Goal: Transaction & Acquisition: Purchase product/service

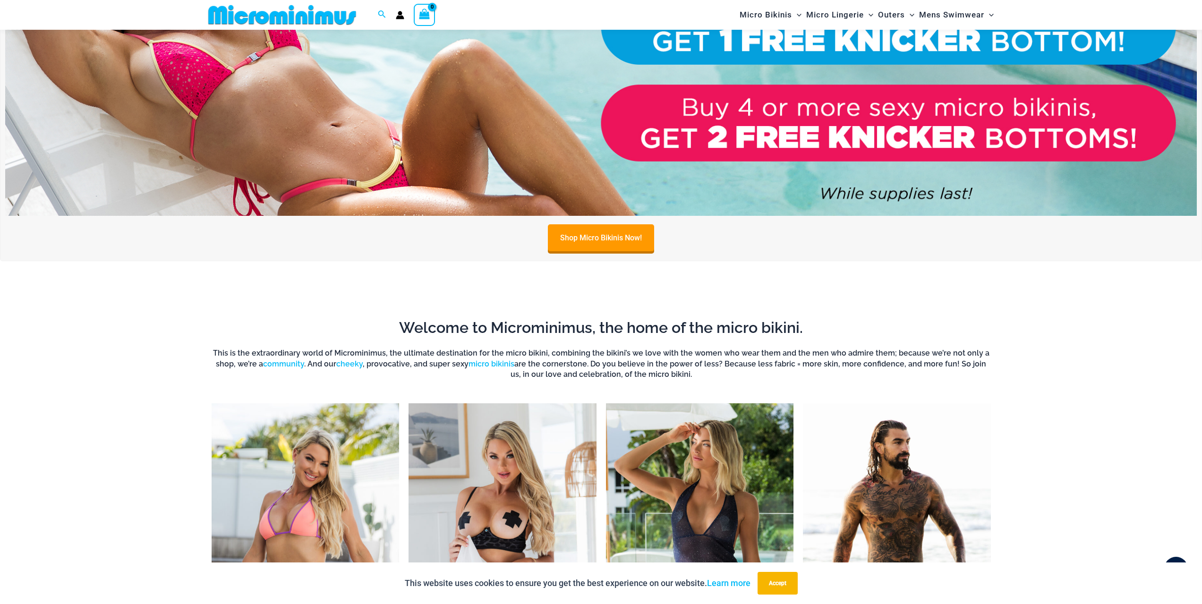
scroll to position [230, 0]
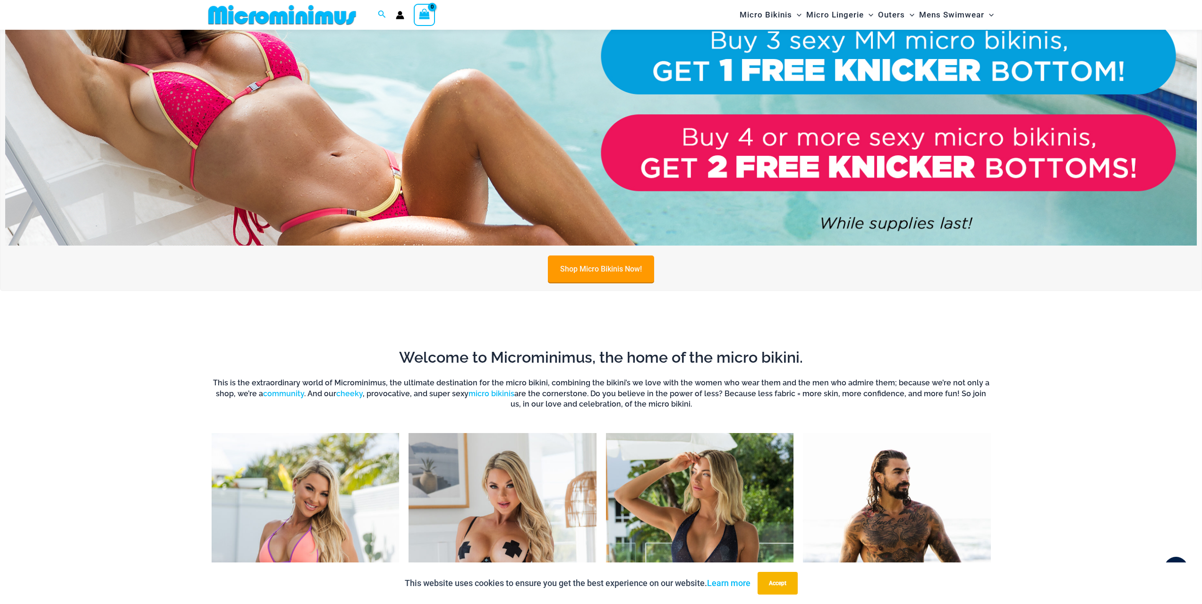
click at [580, 274] on link "Shop Micro Bikinis Now!" at bounding box center [601, 269] width 106 height 27
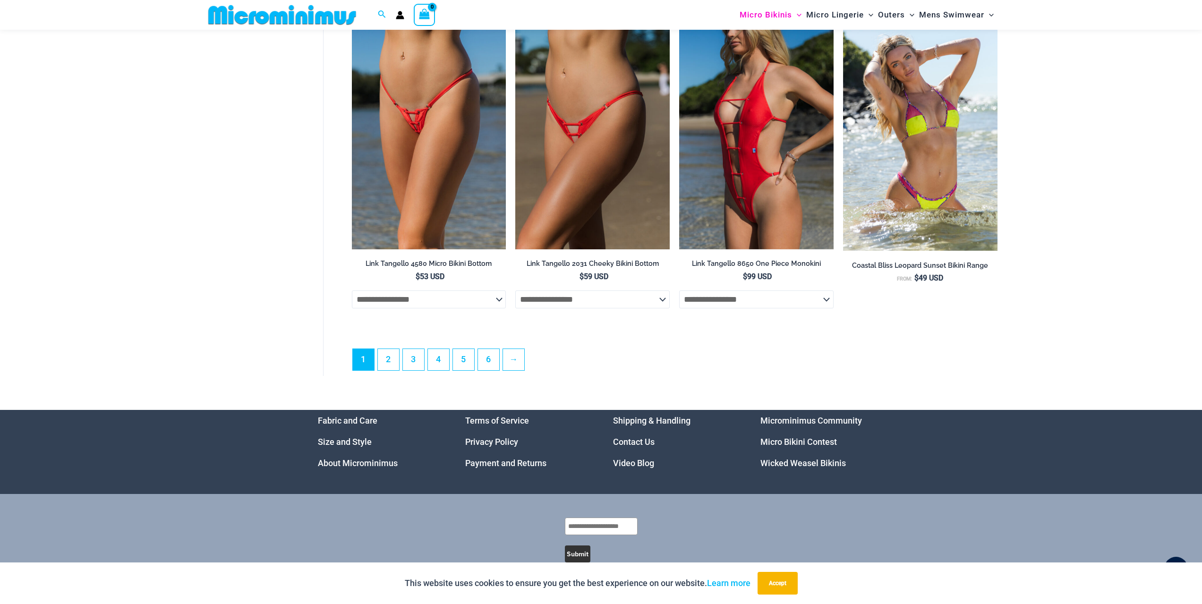
scroll to position [2543, 0]
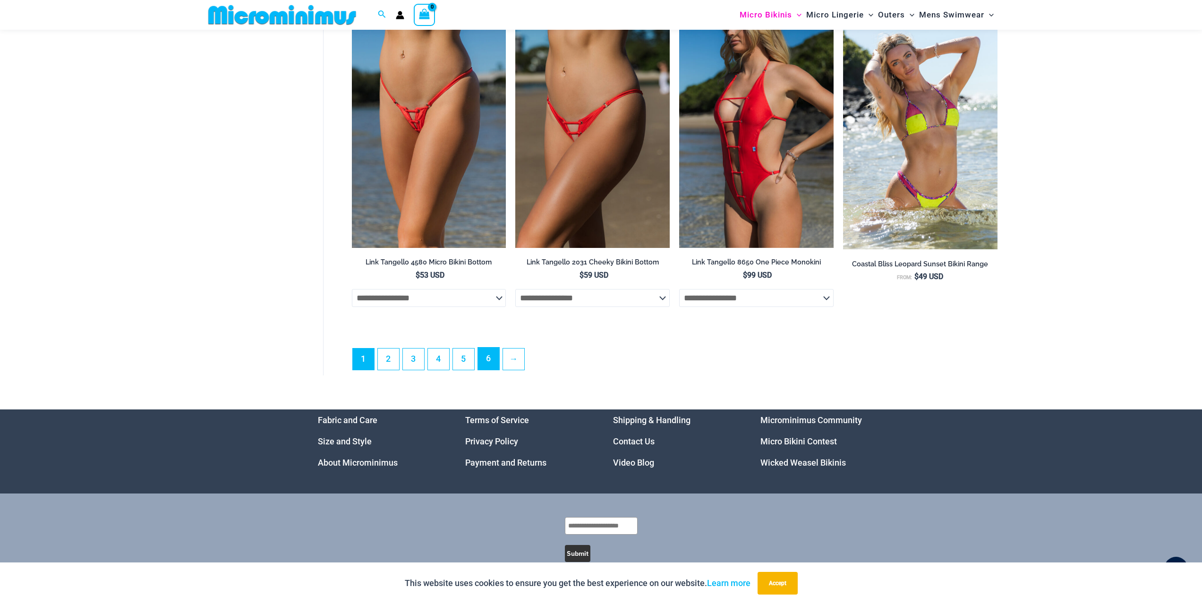
click at [486, 366] on link "6" at bounding box center [488, 359] width 21 height 22
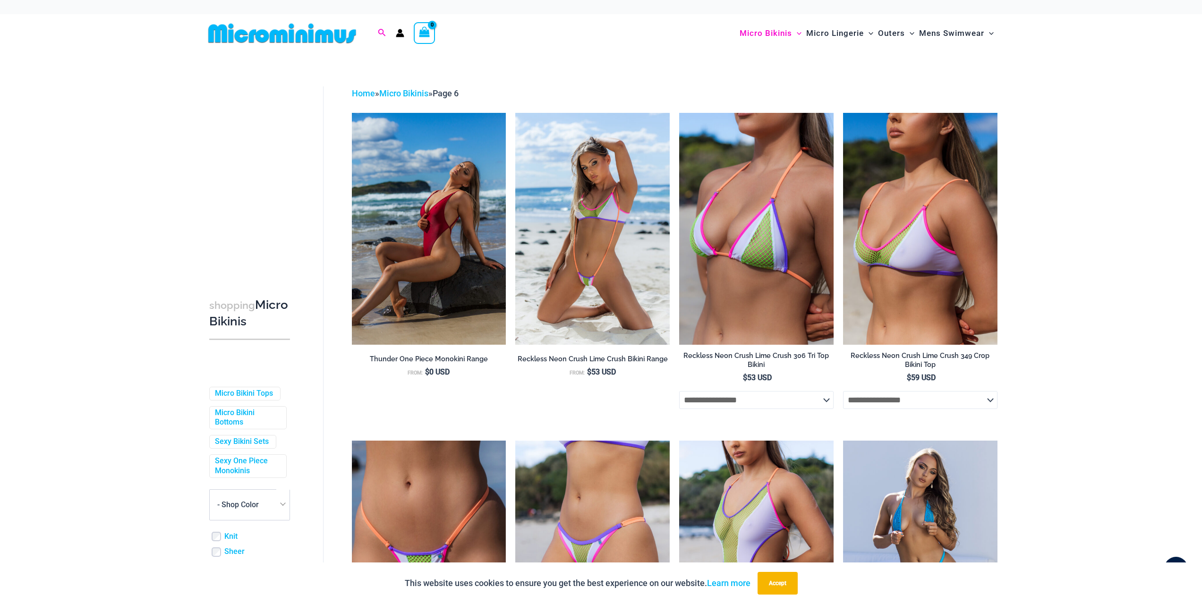
click at [383, 32] on icon "Search icon link" at bounding box center [382, 33] width 8 height 8
type input "****"
click button "Search" at bounding box center [0, 0] width 0 height 0
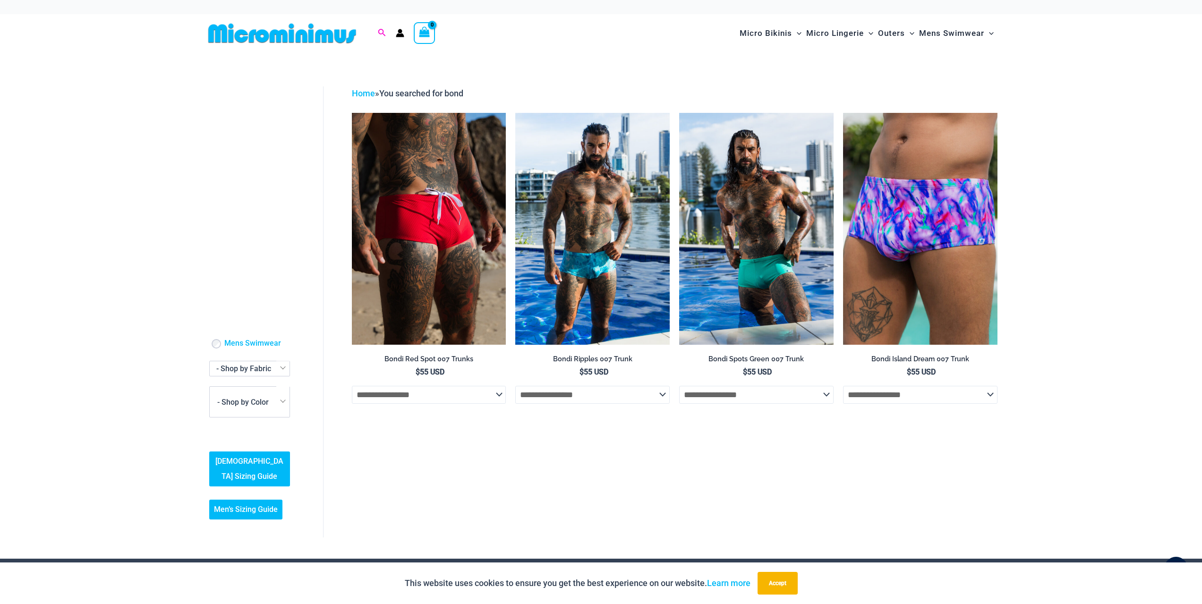
click at [380, 34] on icon "Search icon link" at bounding box center [382, 33] width 8 height 8
click at [444, 37] on input "****" at bounding box center [442, 33] width 111 height 28
type input "****"
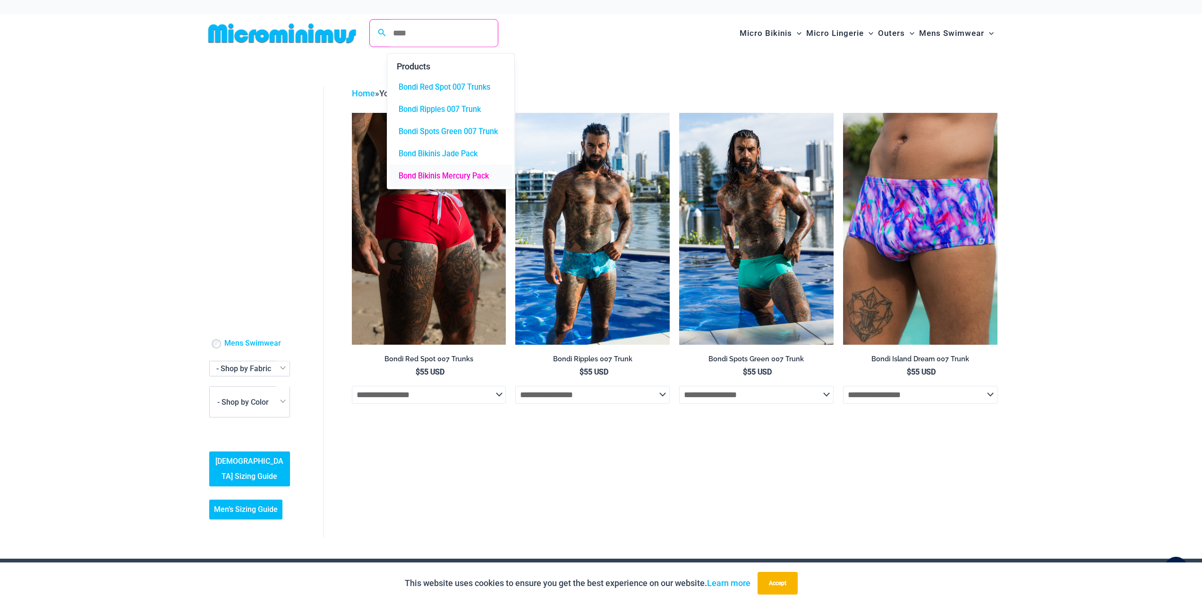
click at [459, 173] on span "Bond Bikinis Mercury Pack" at bounding box center [444, 175] width 90 height 9
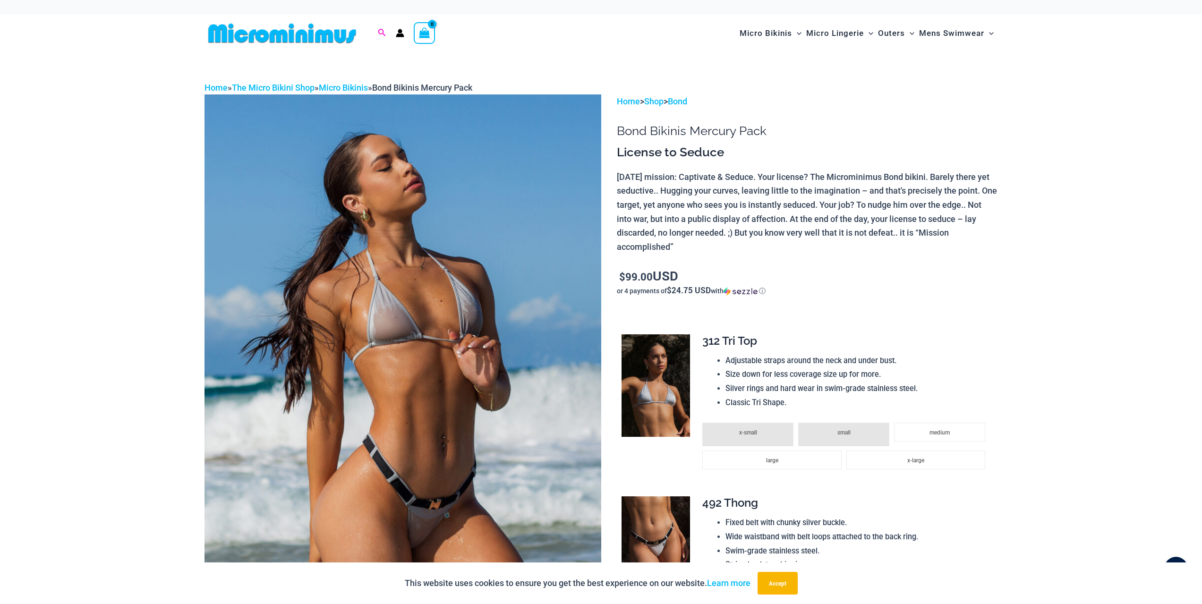
click at [385, 37] on icon "Search icon link" at bounding box center [382, 33] width 8 height 9
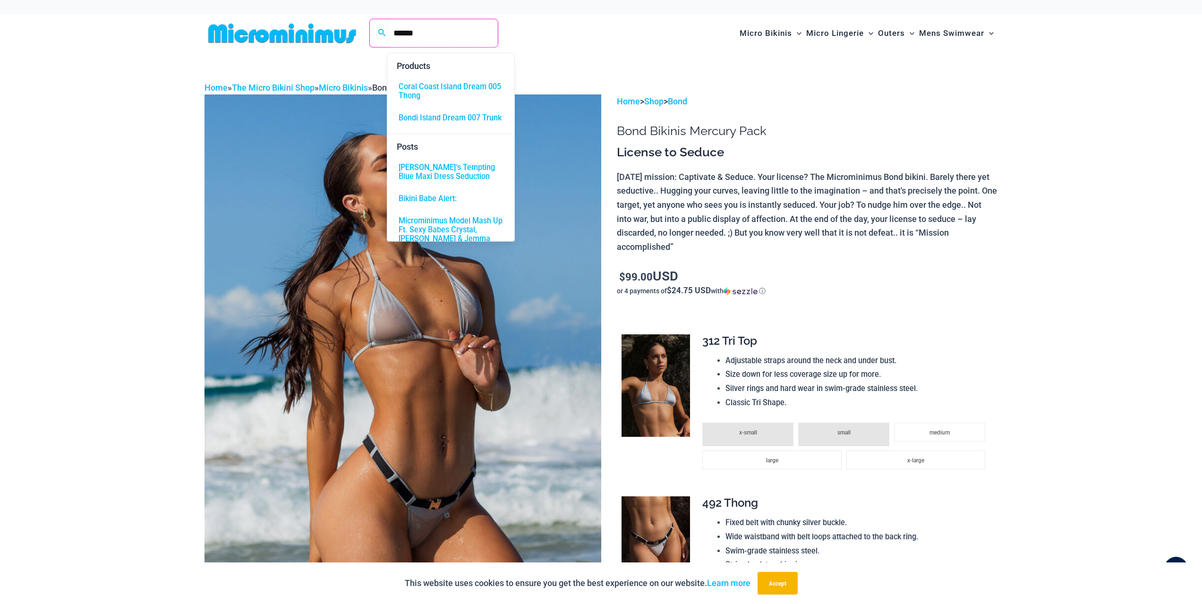
type input "******"
click at [427, 94] on span "Coral Coast Island Dream 005 Thong" at bounding box center [451, 92] width 104 height 18
click at [446, 181] on span "Kati’s Tempting Blue Maxi Dress Seduction" at bounding box center [451, 172] width 104 height 18
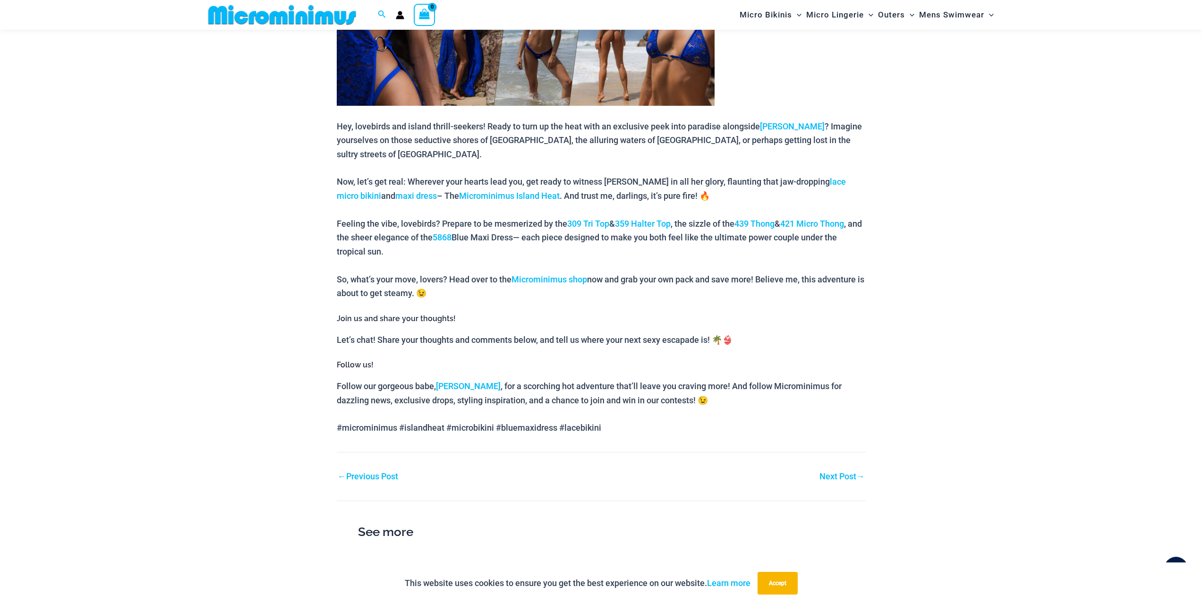
scroll to position [513, 0]
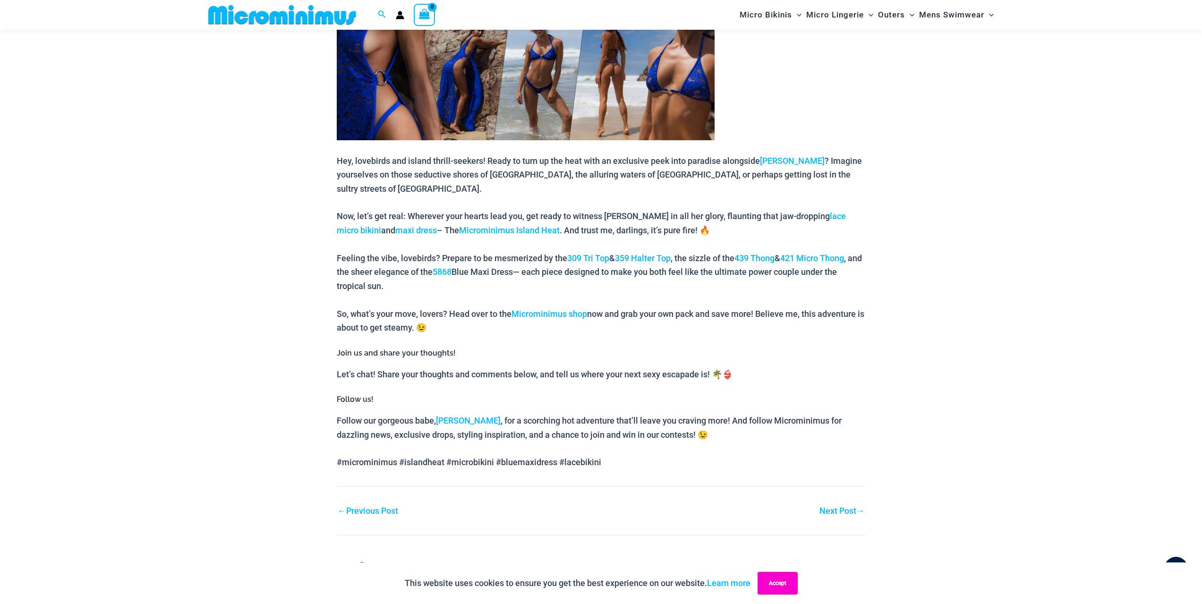
click at [792, 590] on button "Accept" at bounding box center [778, 583] width 40 height 23
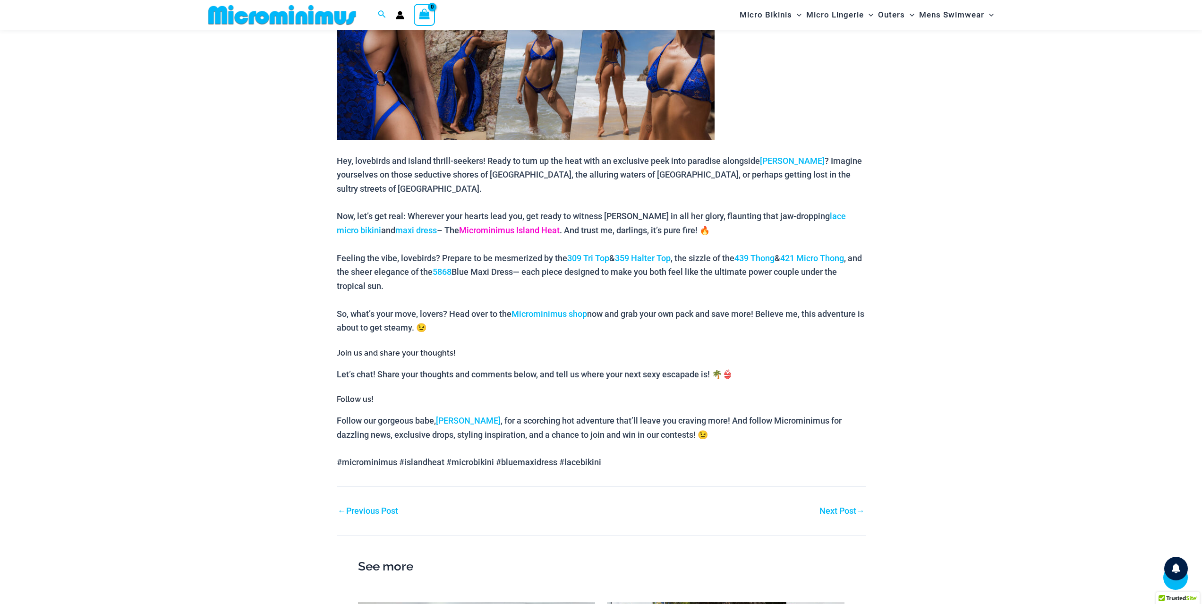
click at [464, 225] on link "Microminimus Island Heat" at bounding box center [509, 230] width 101 height 10
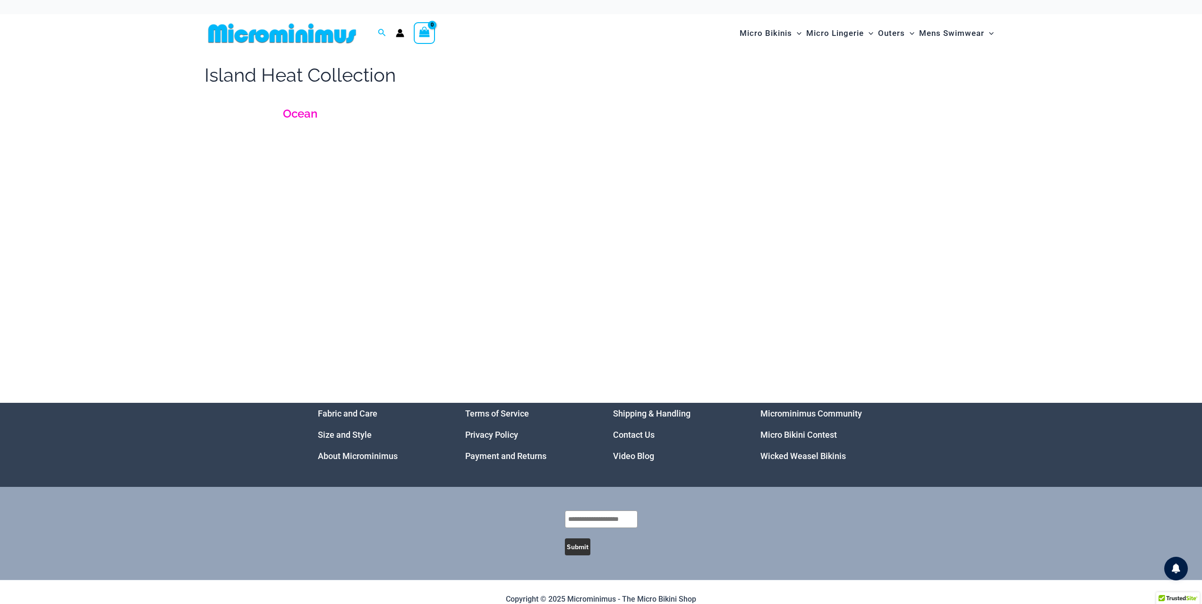
click at [290, 116] on link "Ocean" at bounding box center [300, 114] width 34 height 14
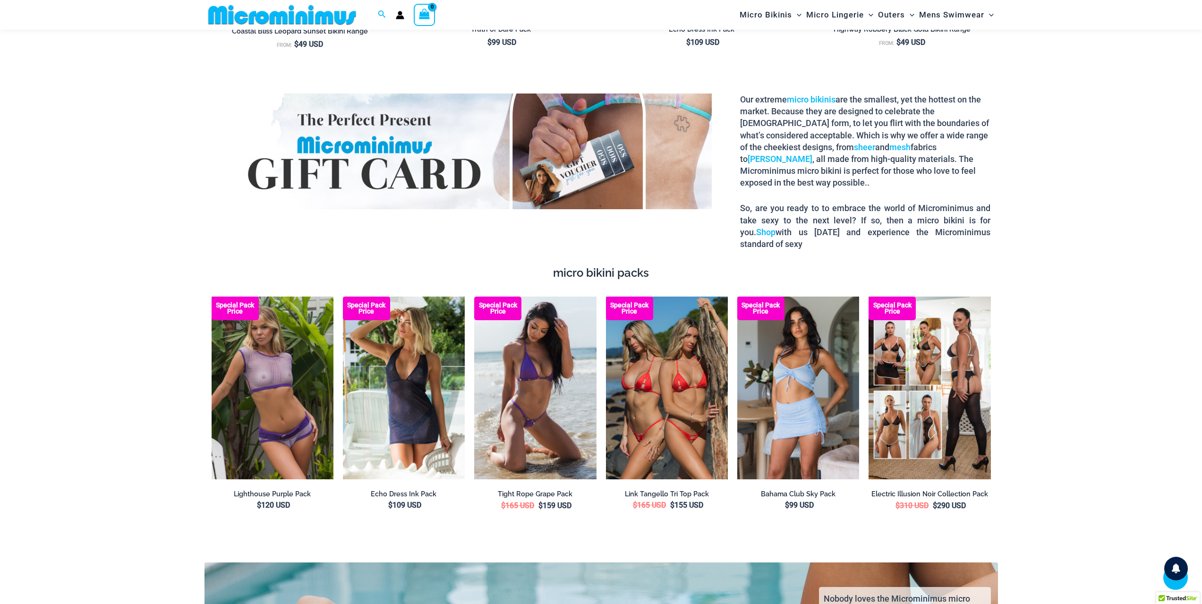
scroll to position [1456, 0]
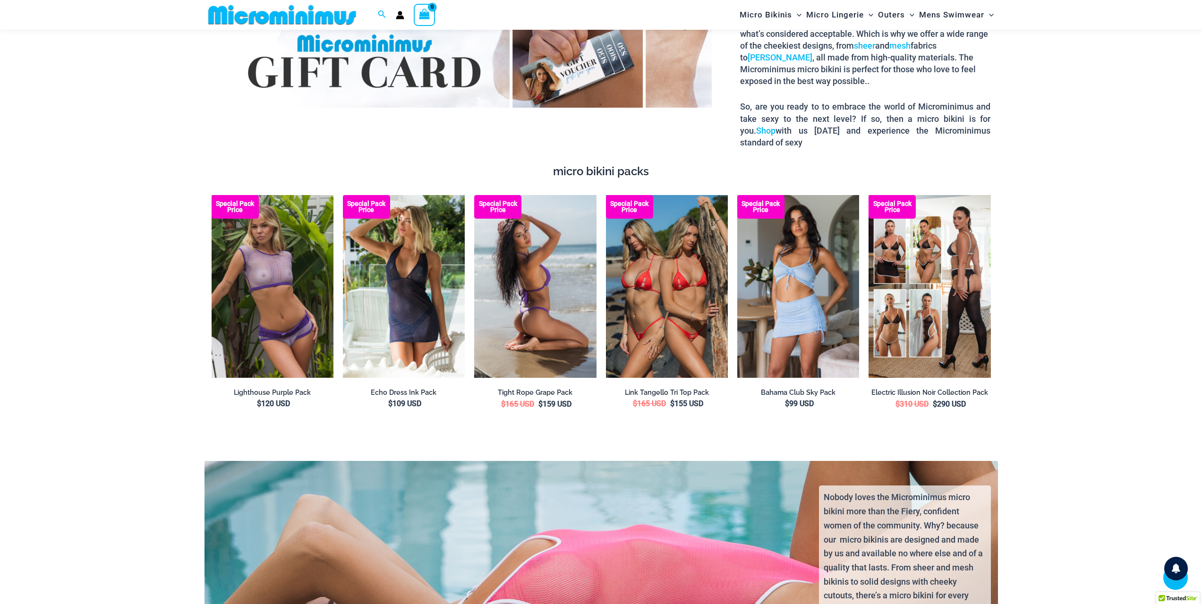
click at [550, 294] on img at bounding box center [535, 286] width 122 height 183
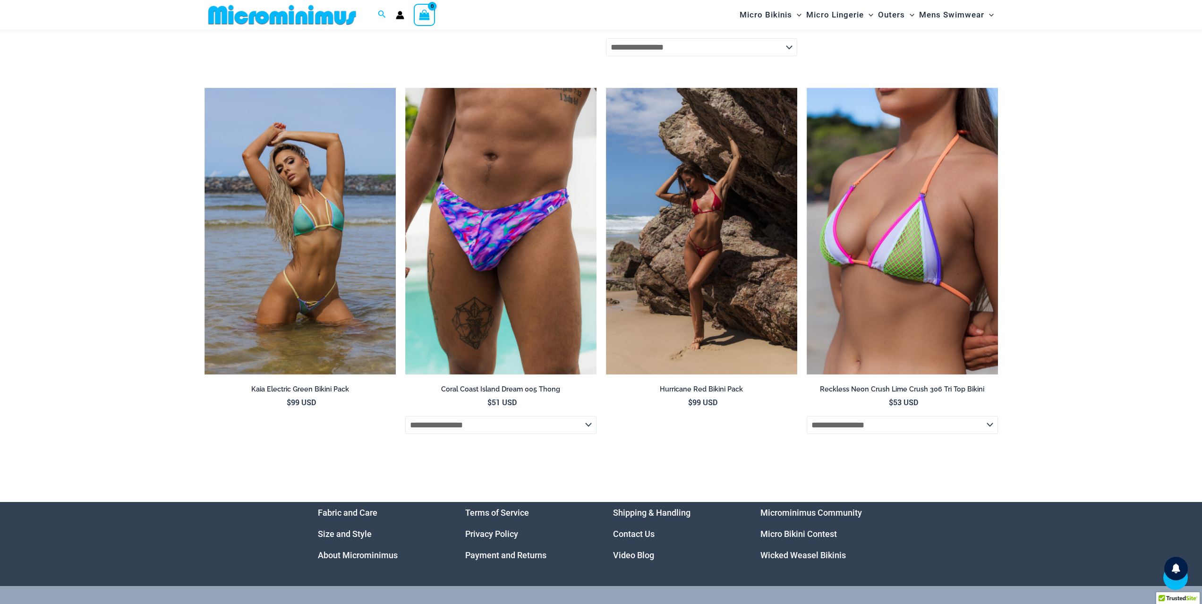
scroll to position [3535, 0]
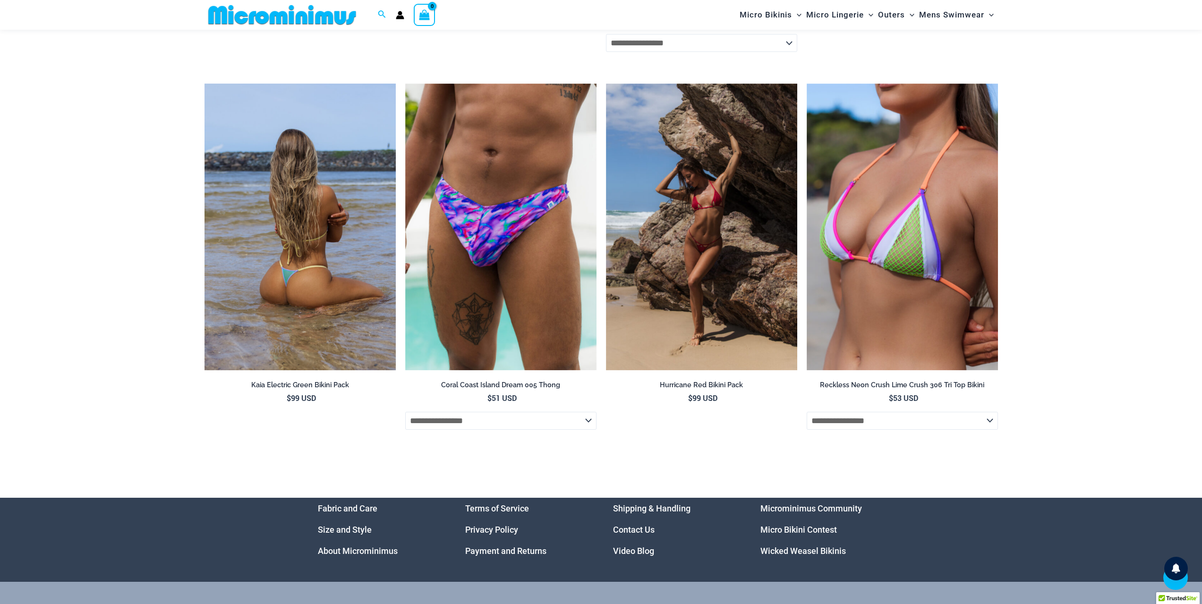
click at [318, 293] on img at bounding box center [300, 227] width 191 height 287
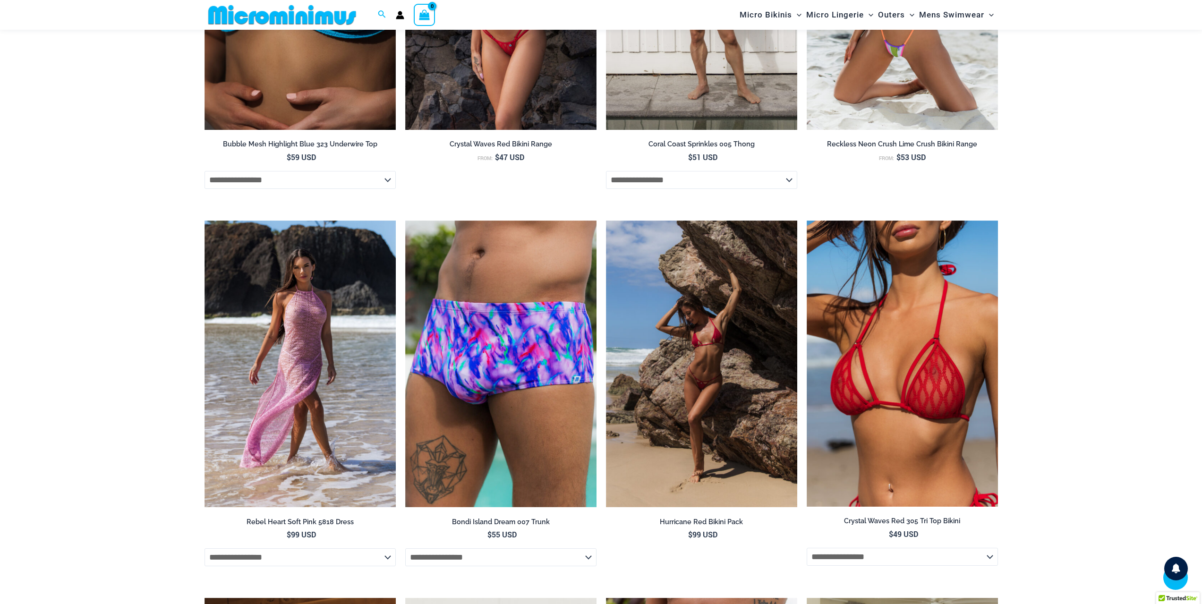
scroll to position [2259, 0]
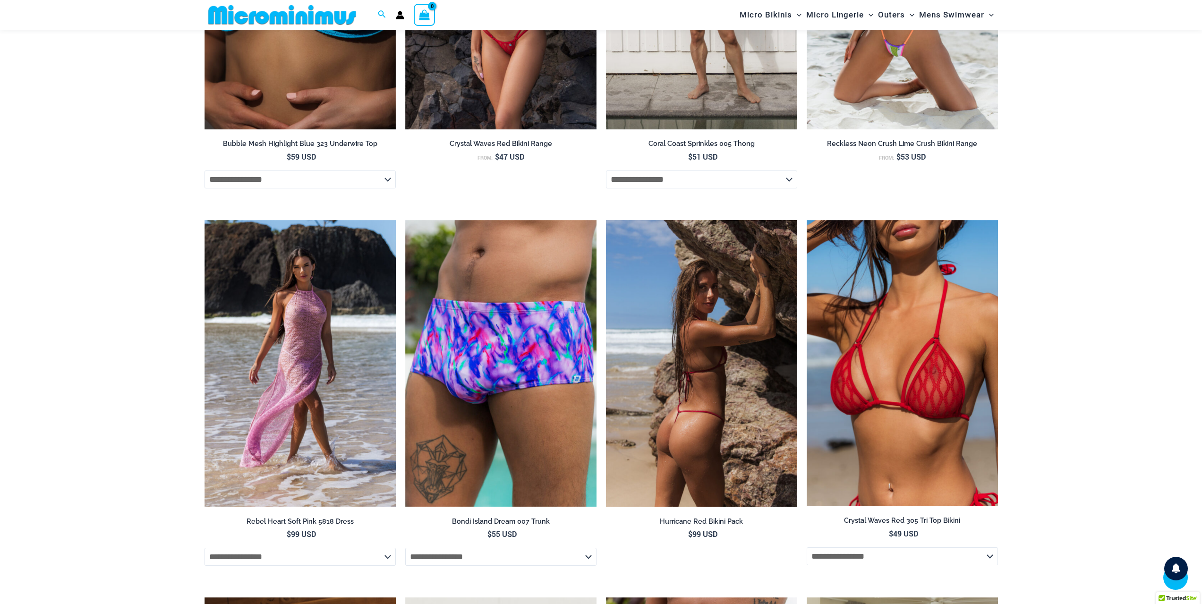
click at [680, 394] on img at bounding box center [701, 363] width 191 height 287
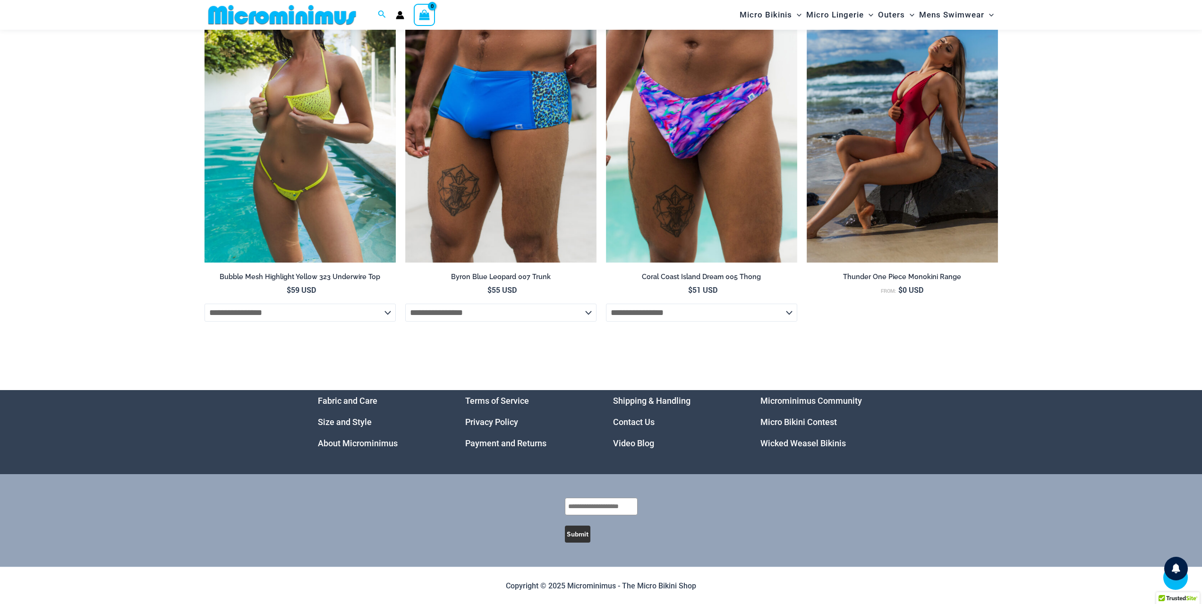
scroll to position [2685, 0]
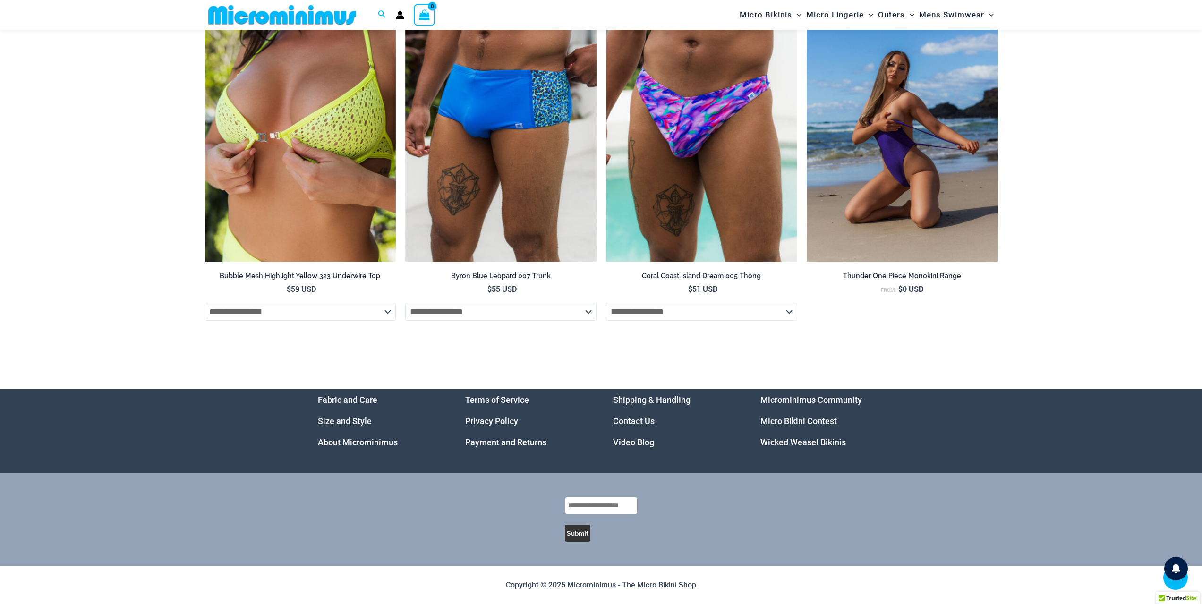
click at [913, 212] on img at bounding box center [902, 117] width 191 height 287
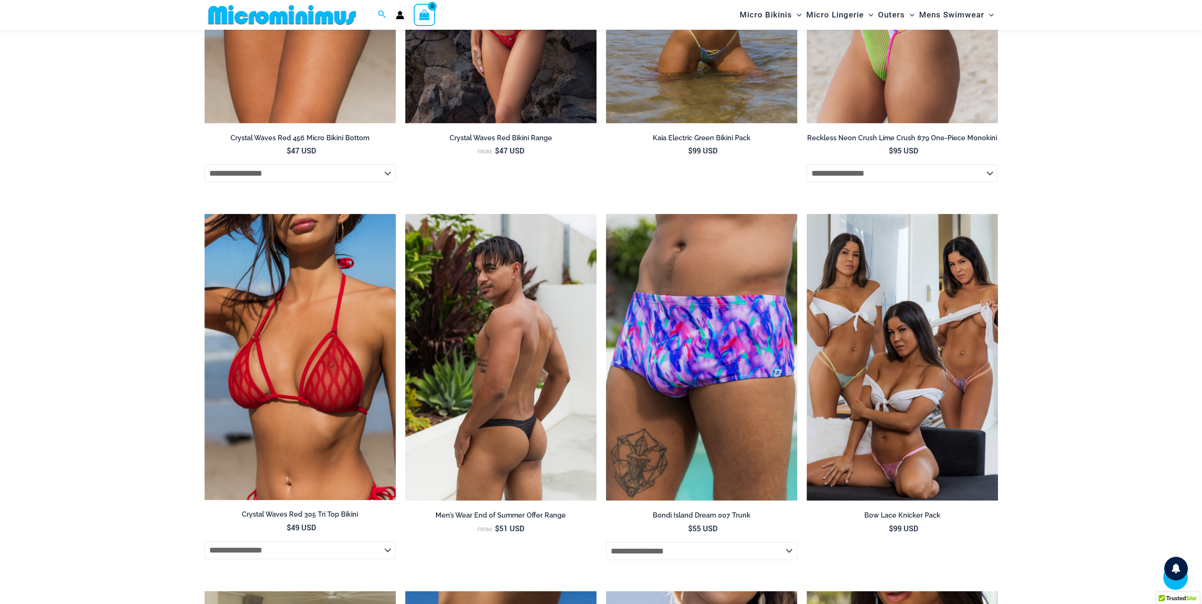
scroll to position [1645, 0]
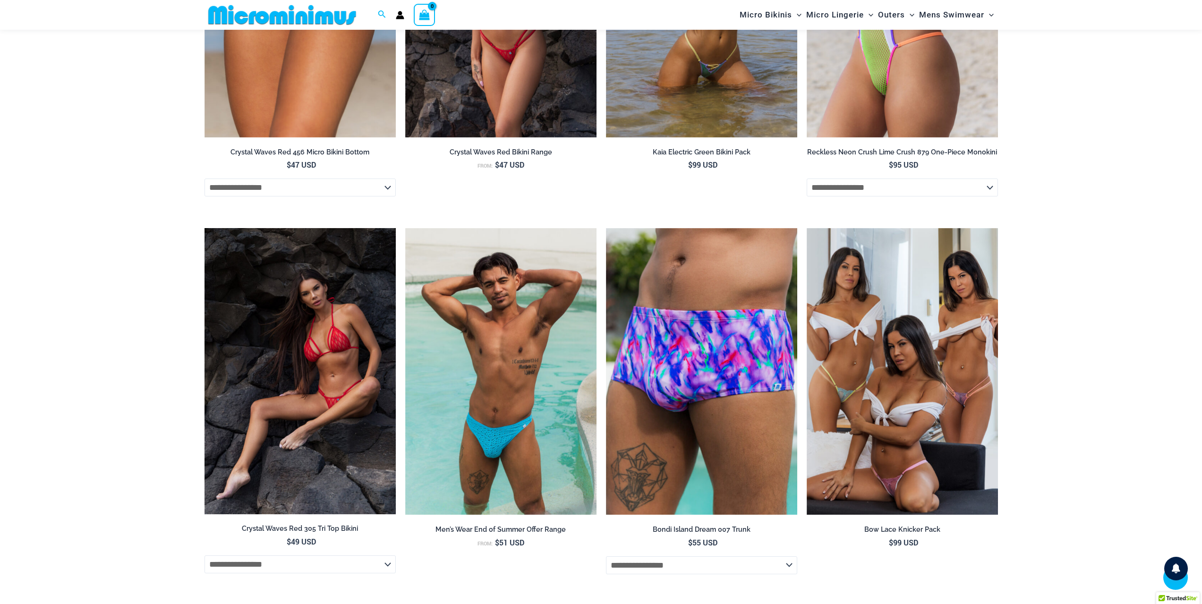
click at [324, 380] on img at bounding box center [300, 371] width 191 height 286
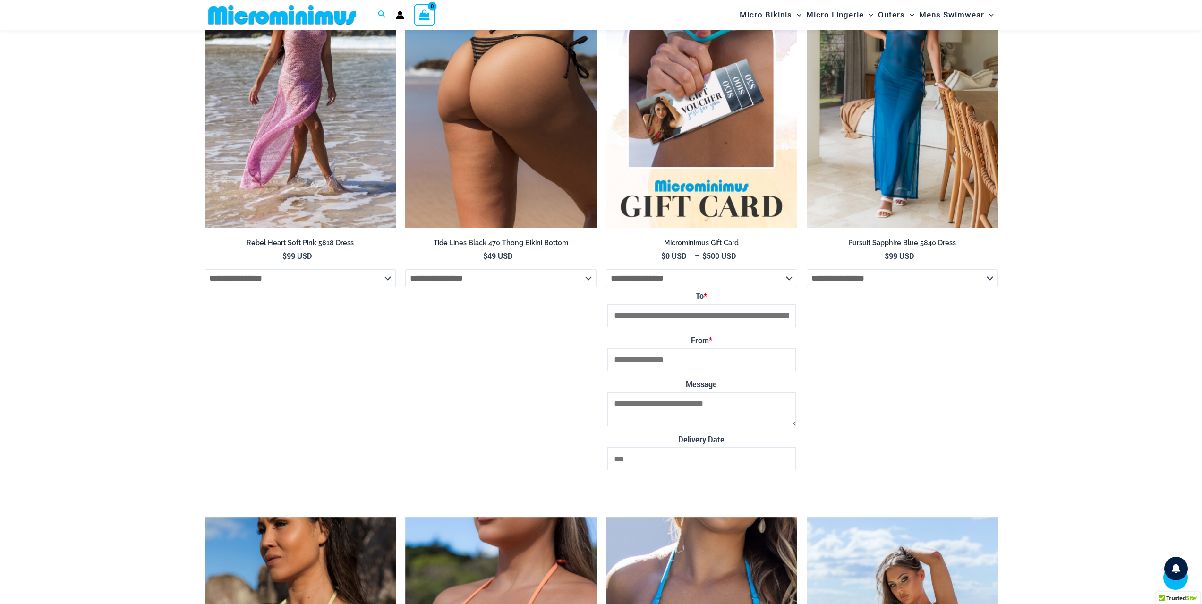
scroll to position [3109, 0]
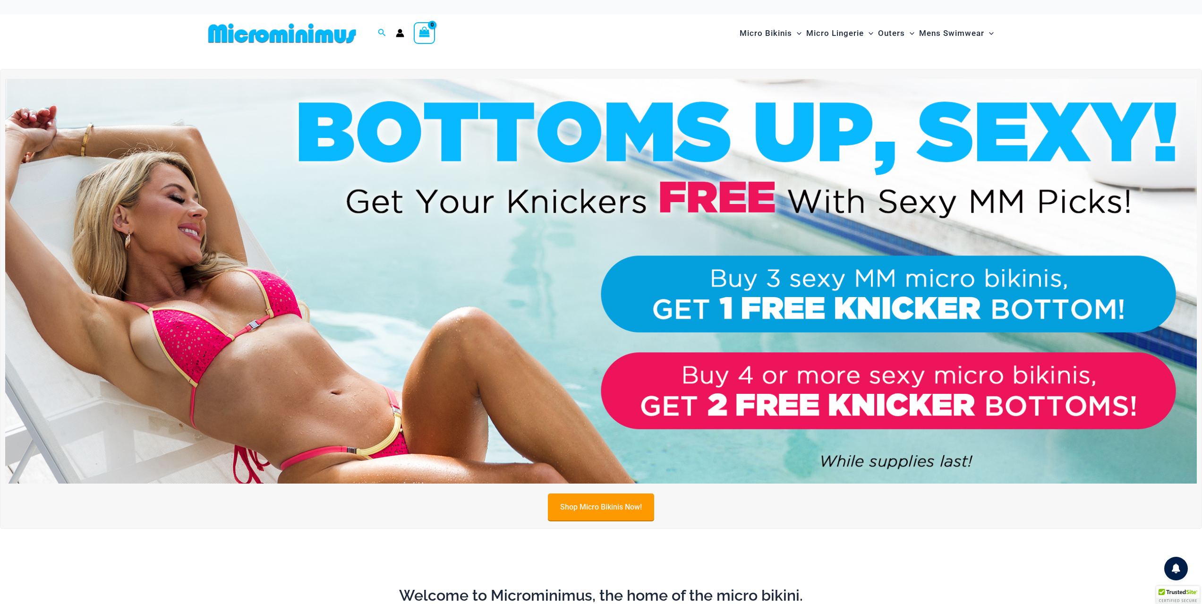
click at [577, 512] on link "Shop Micro Bikinis Now!" at bounding box center [601, 507] width 106 height 27
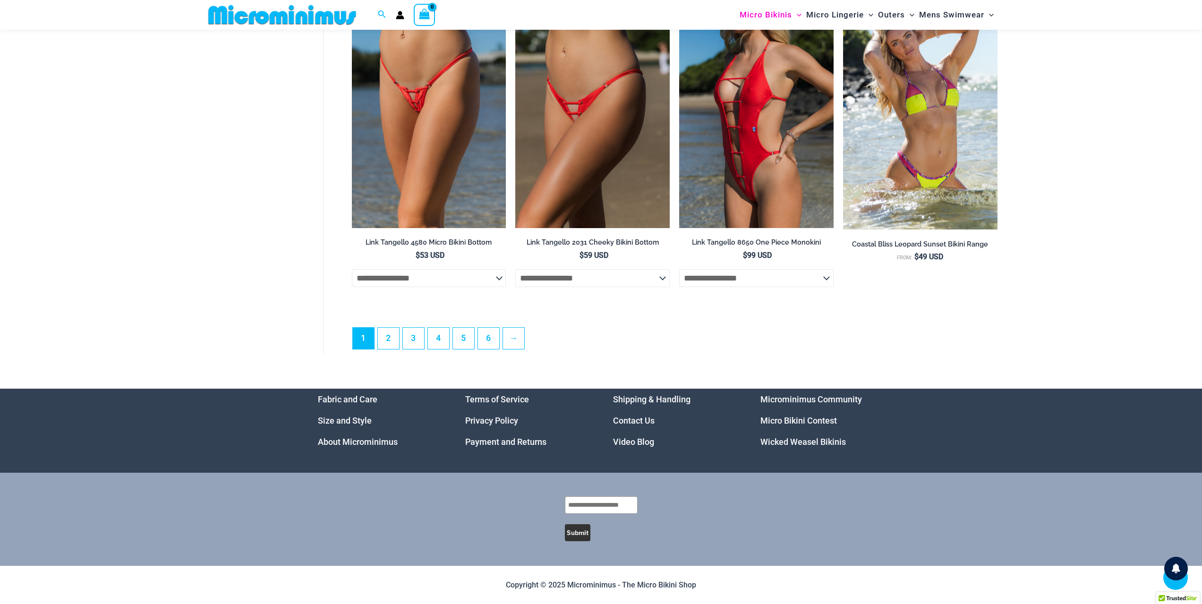
scroll to position [2574, 0]
click at [385, 338] on link "2" at bounding box center [388, 338] width 21 height 22
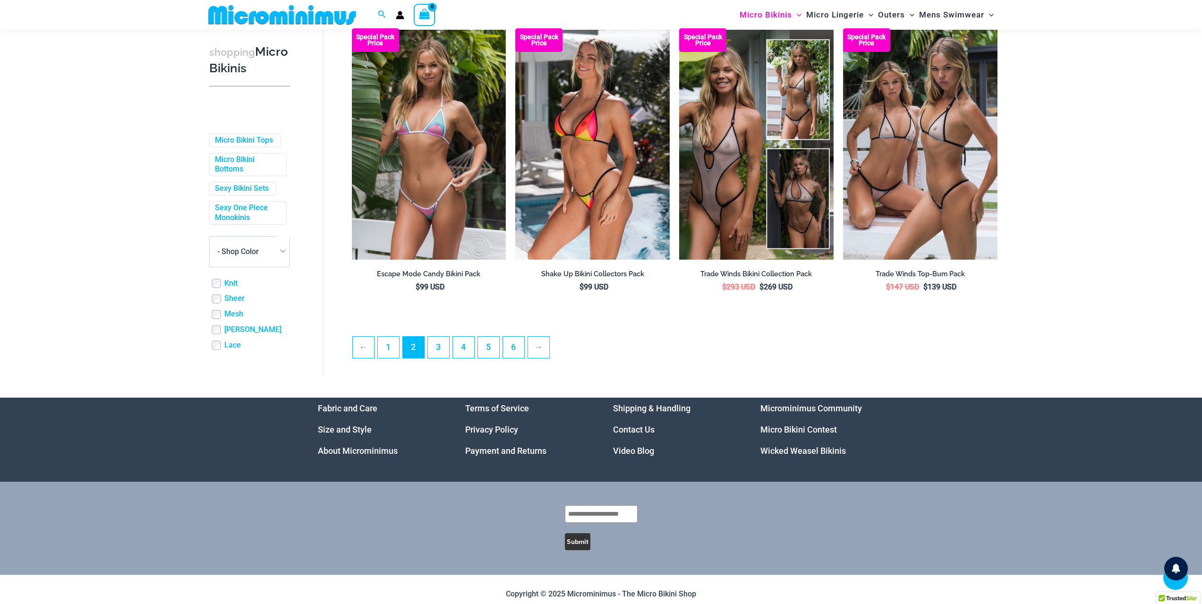
scroll to position [2355, 0]
click at [447, 357] on link "3" at bounding box center [438, 347] width 21 height 22
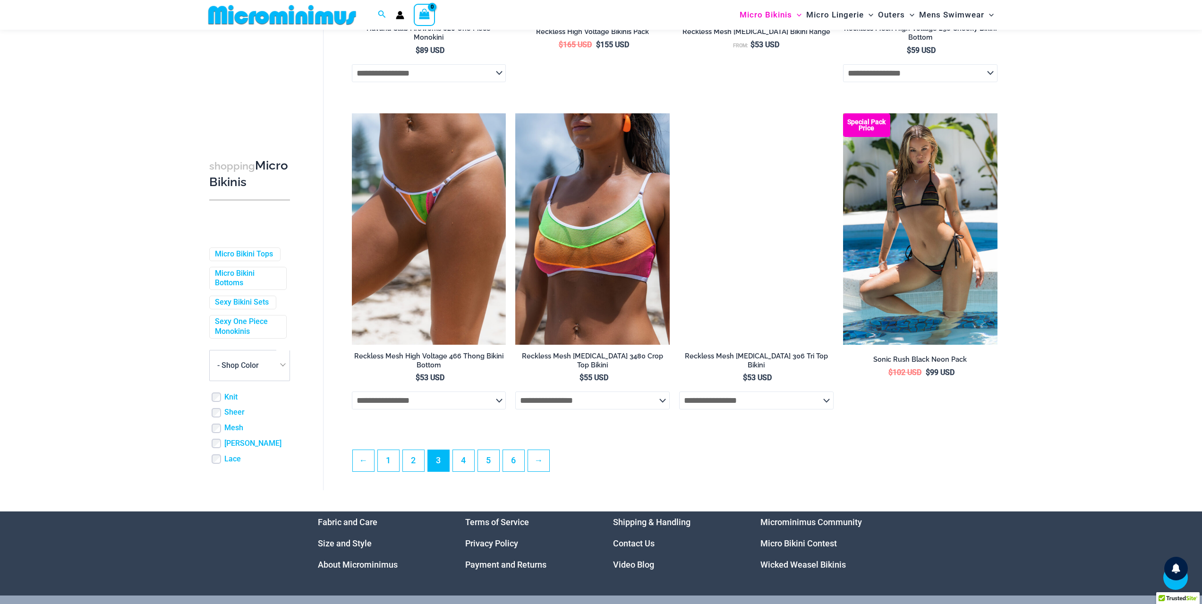
scroll to position [2307, 0]
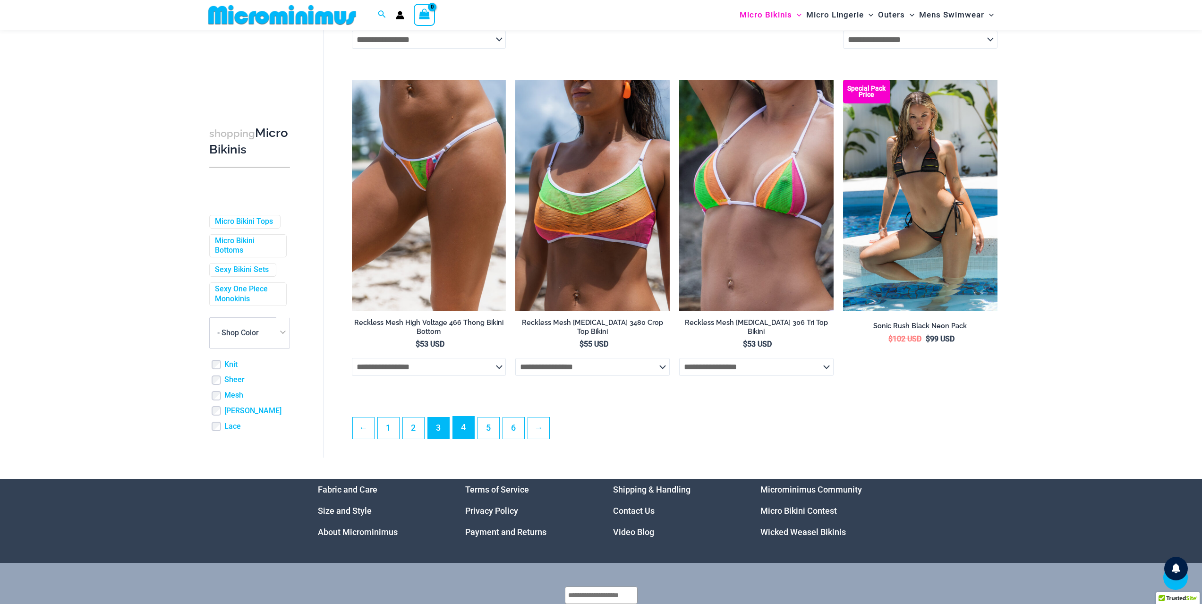
click at [464, 424] on link "4" at bounding box center [463, 428] width 21 height 22
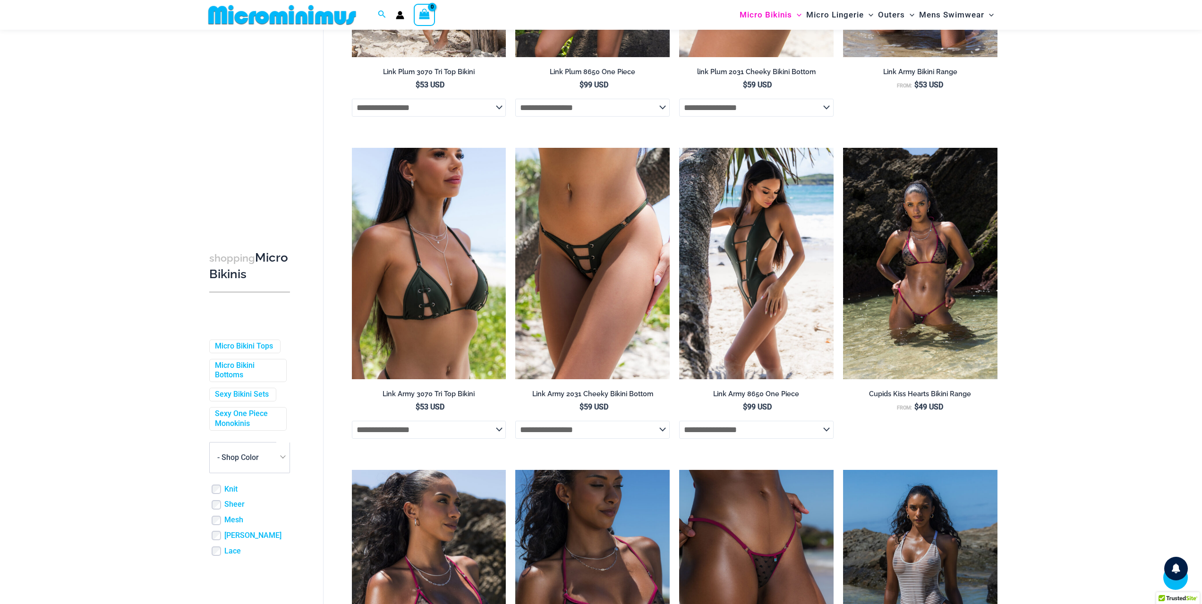
scroll to position [607, 0]
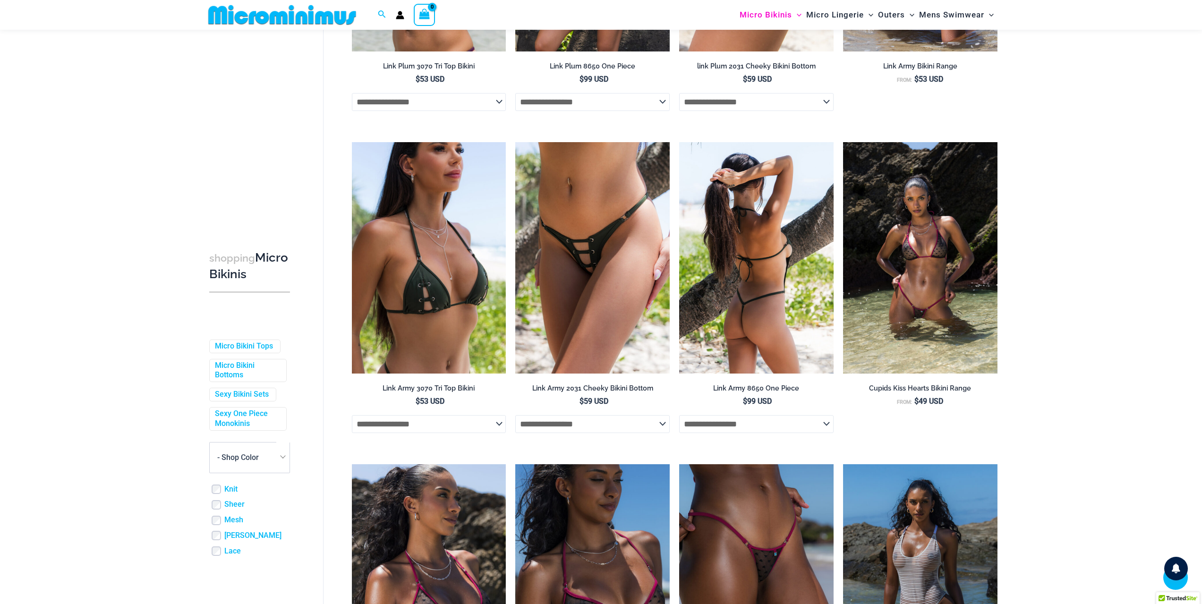
click at [770, 428] on select "**********" at bounding box center [756, 424] width 154 height 18
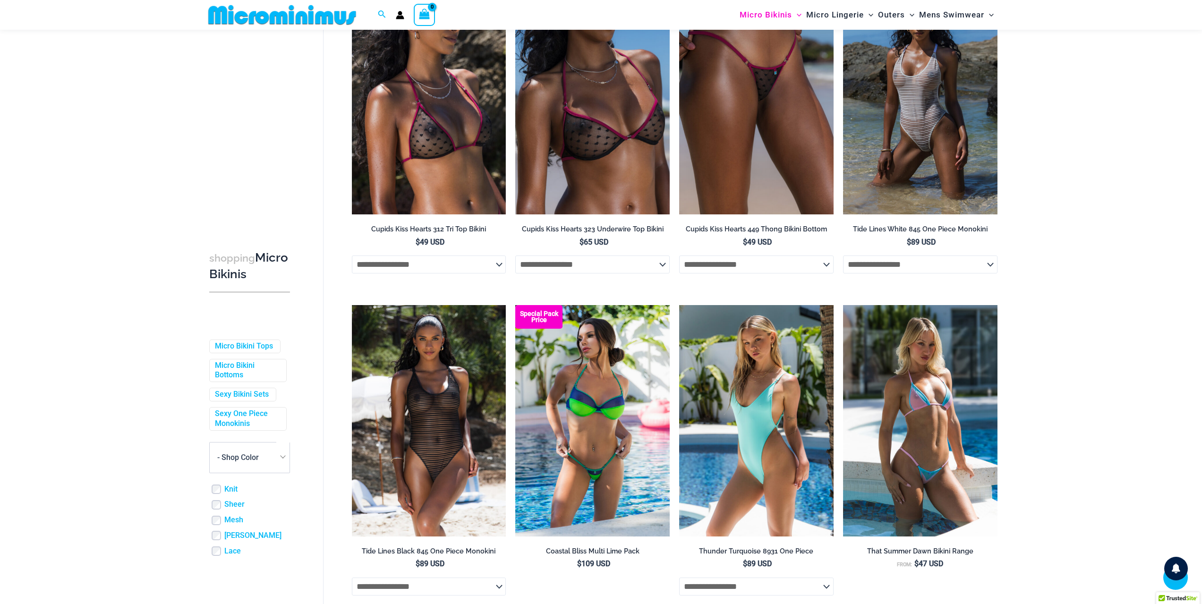
scroll to position [1173, 0]
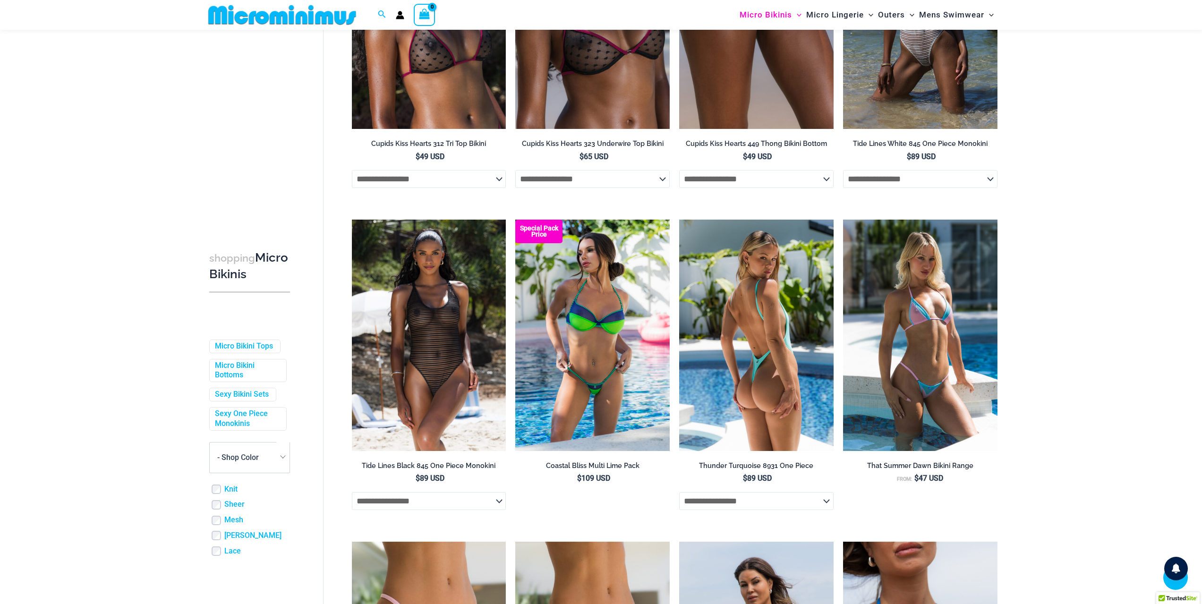
click at [800, 509] on select "**********" at bounding box center [756, 501] width 154 height 18
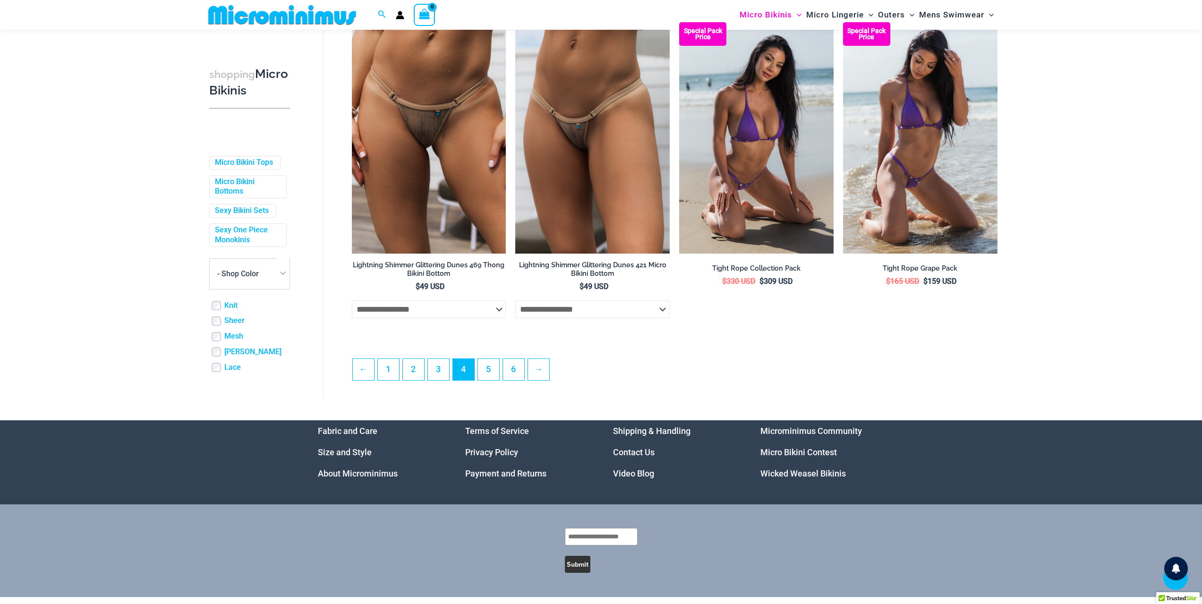
scroll to position [2355, 0]
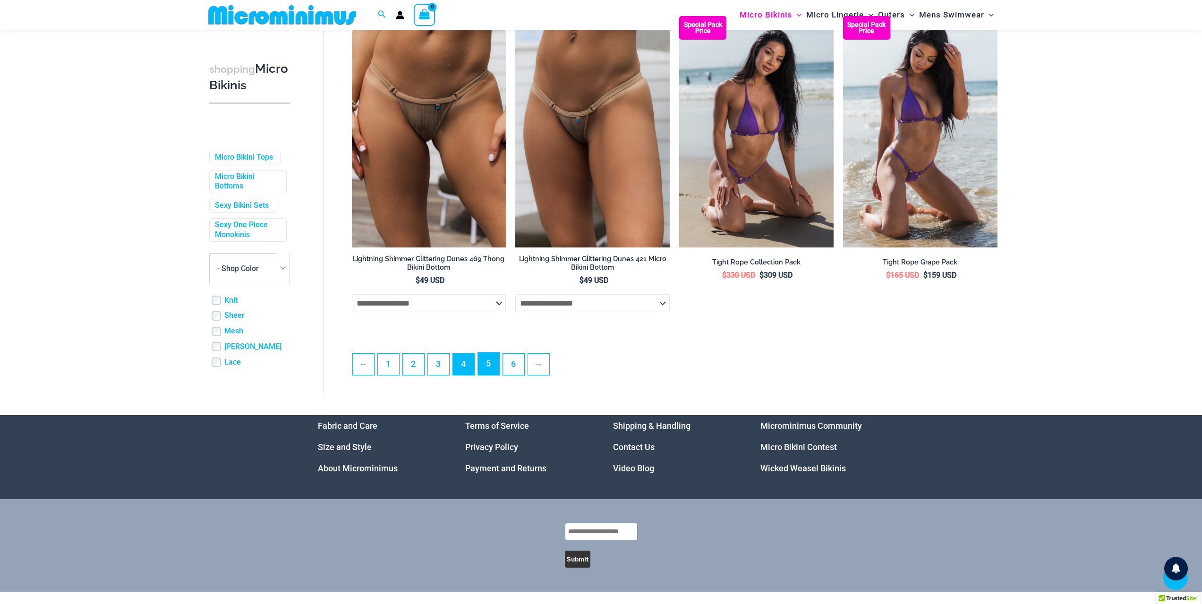
click at [494, 375] on link "5" at bounding box center [488, 364] width 21 height 22
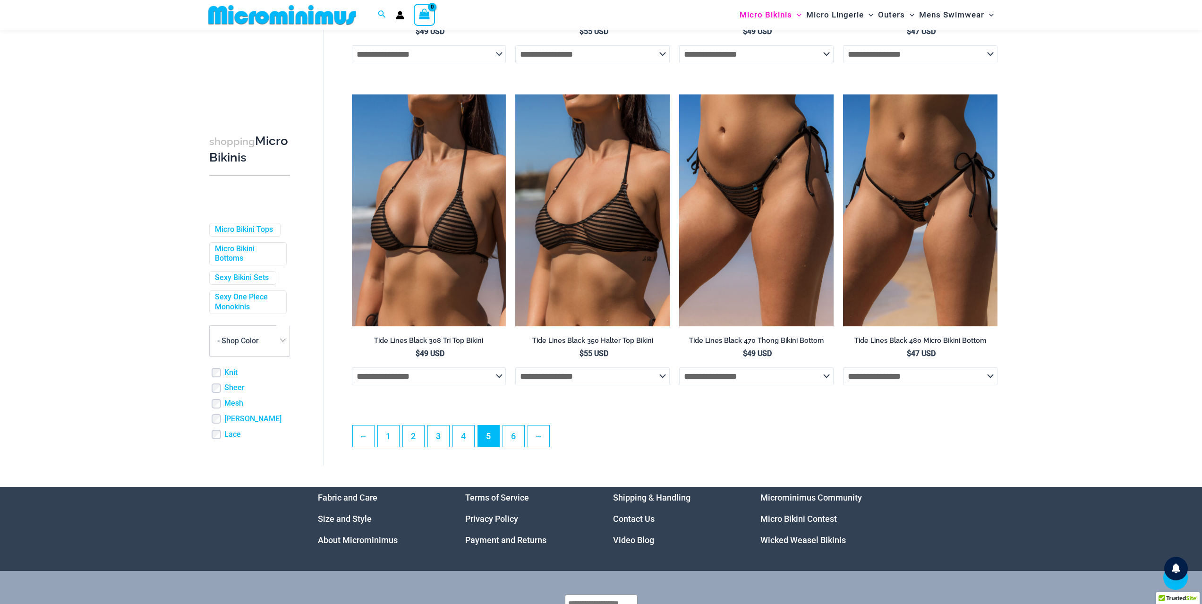
scroll to position [2260, 0]
click at [514, 429] on link "6" at bounding box center [513, 436] width 21 height 22
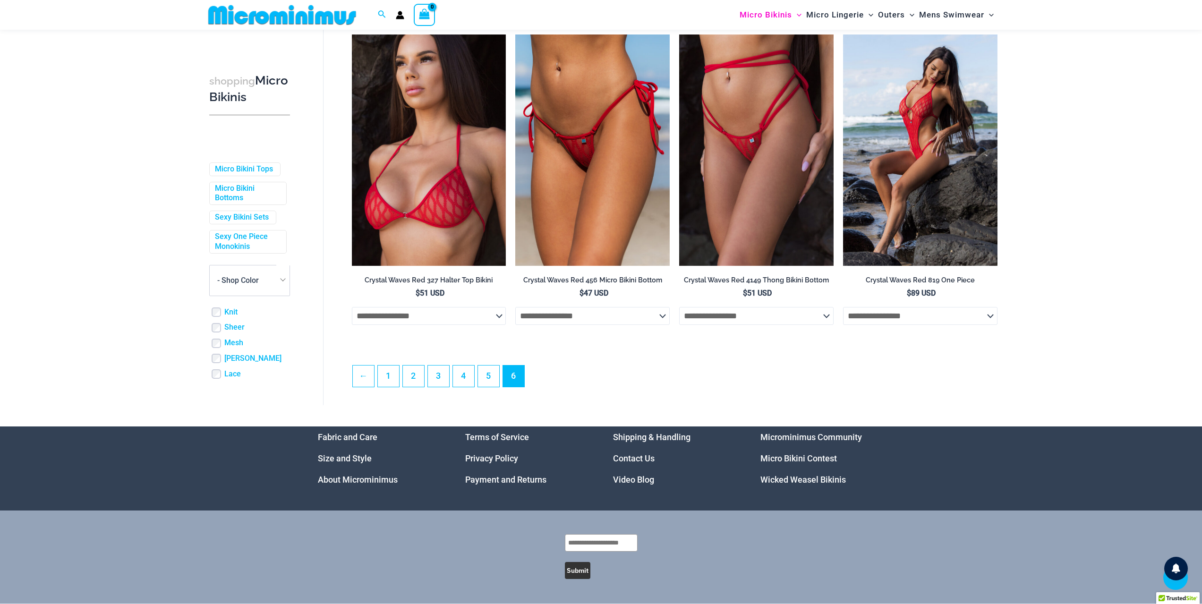
scroll to position [1692, 0]
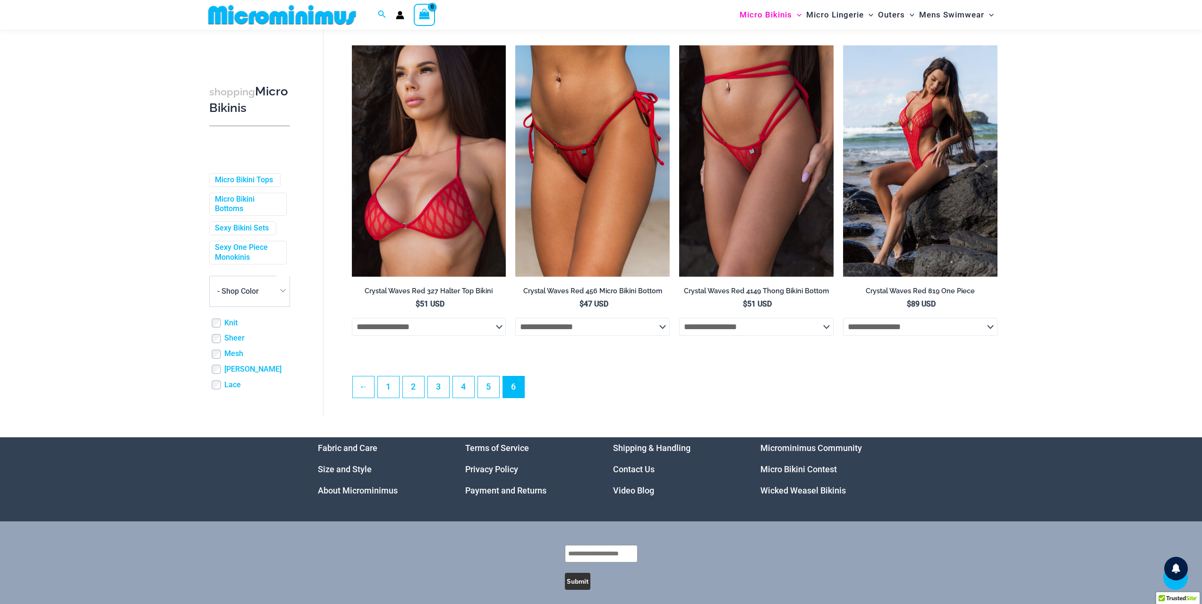
click at [550, 400] on ul "← 1 2 3 4 5 6" at bounding box center [674, 389] width 645 height 27
click at [541, 399] on ul "← 1 2 3 4 5 6" at bounding box center [674, 389] width 645 height 27
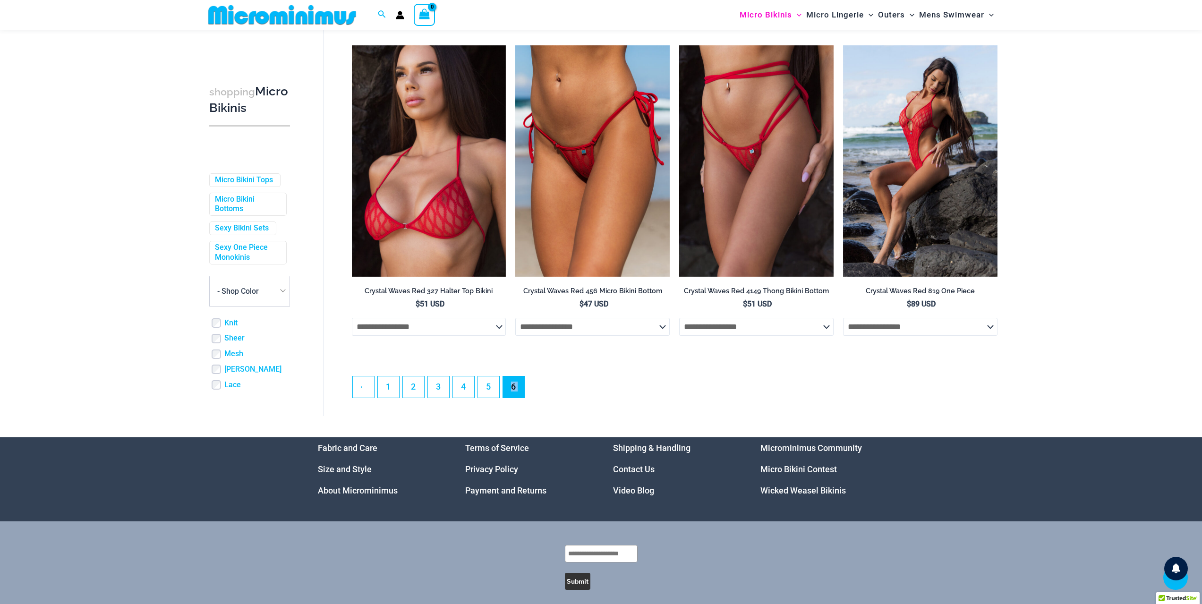
click at [541, 399] on ul "← 1 2 3 4 5 6" at bounding box center [674, 389] width 645 height 27
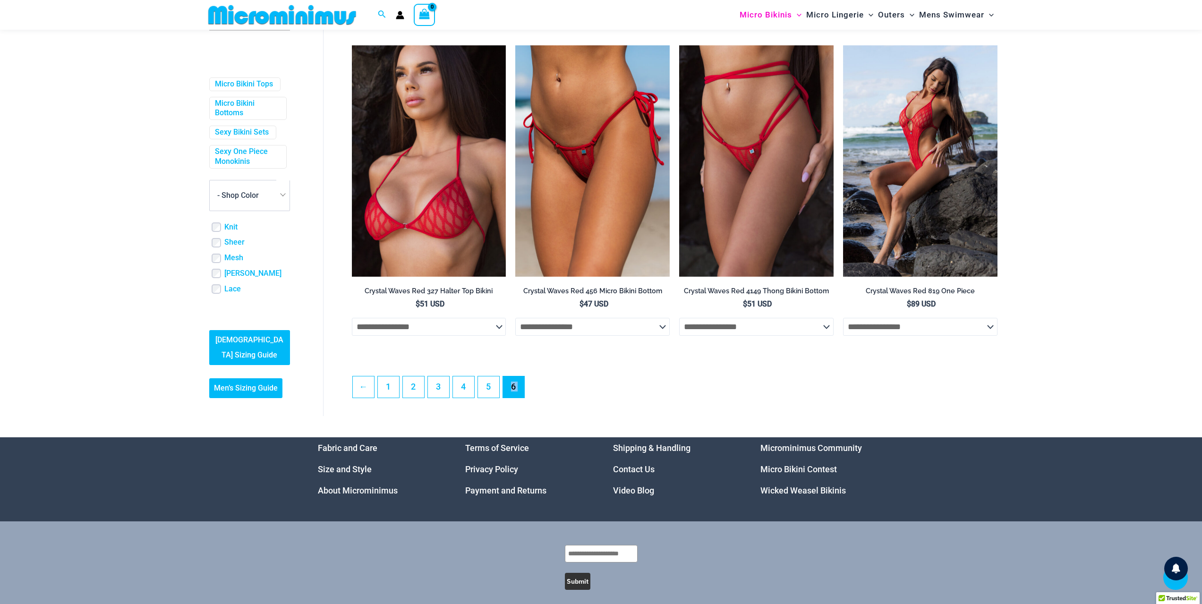
scroll to position [0, 0]
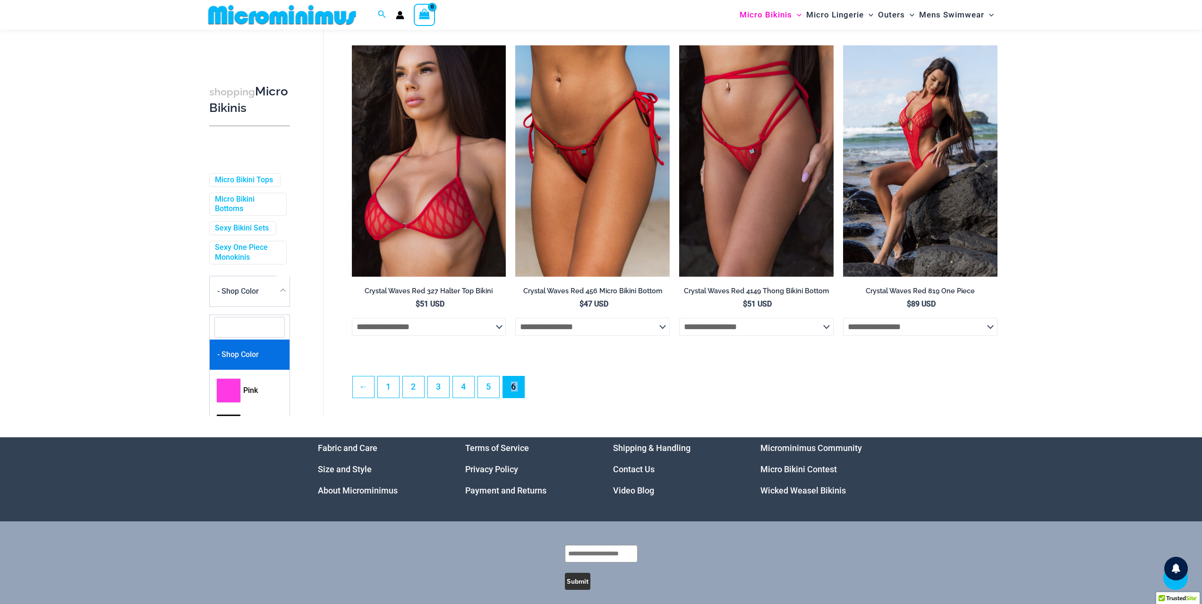
click at [257, 304] on span "- Shop Color" at bounding box center [237, 291] width 43 height 25
select select "****"
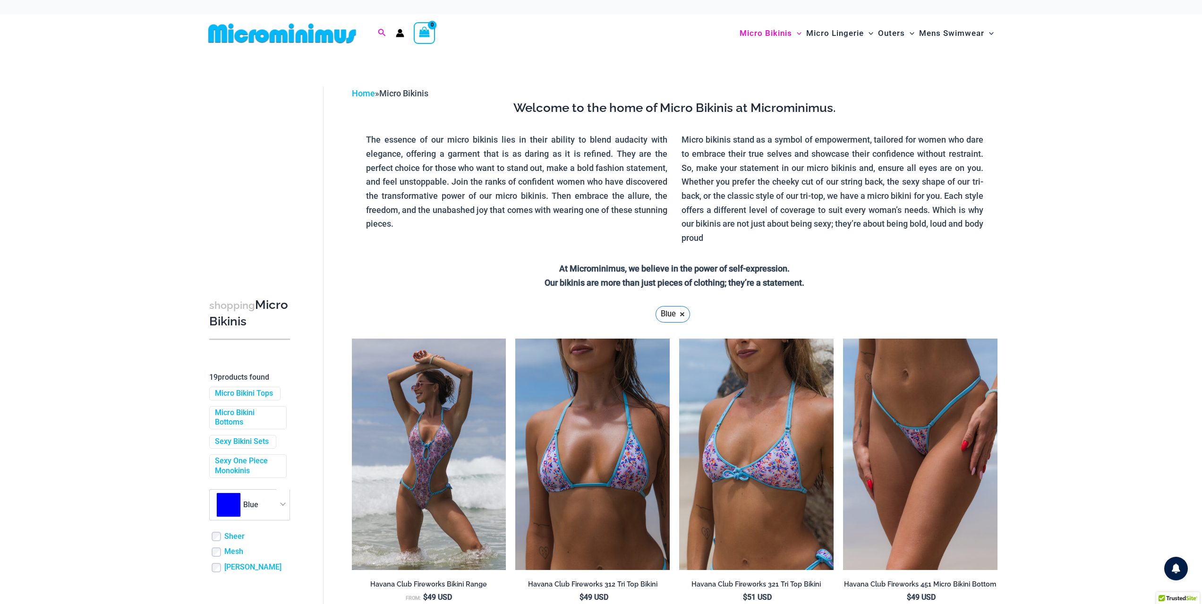
click at [381, 30] on icon "Search icon link" at bounding box center [382, 33] width 8 height 9
type input "**********"
click button "Search" at bounding box center [0, 0] width 0 height 0
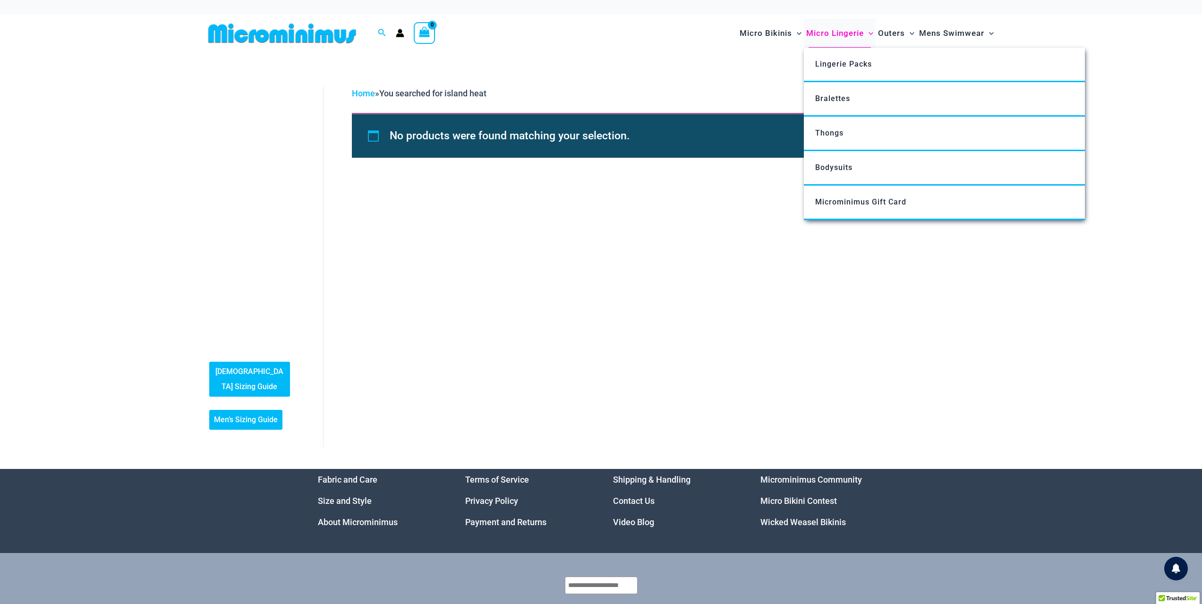
click at [848, 28] on span "Micro Lingerie" at bounding box center [835, 33] width 58 height 24
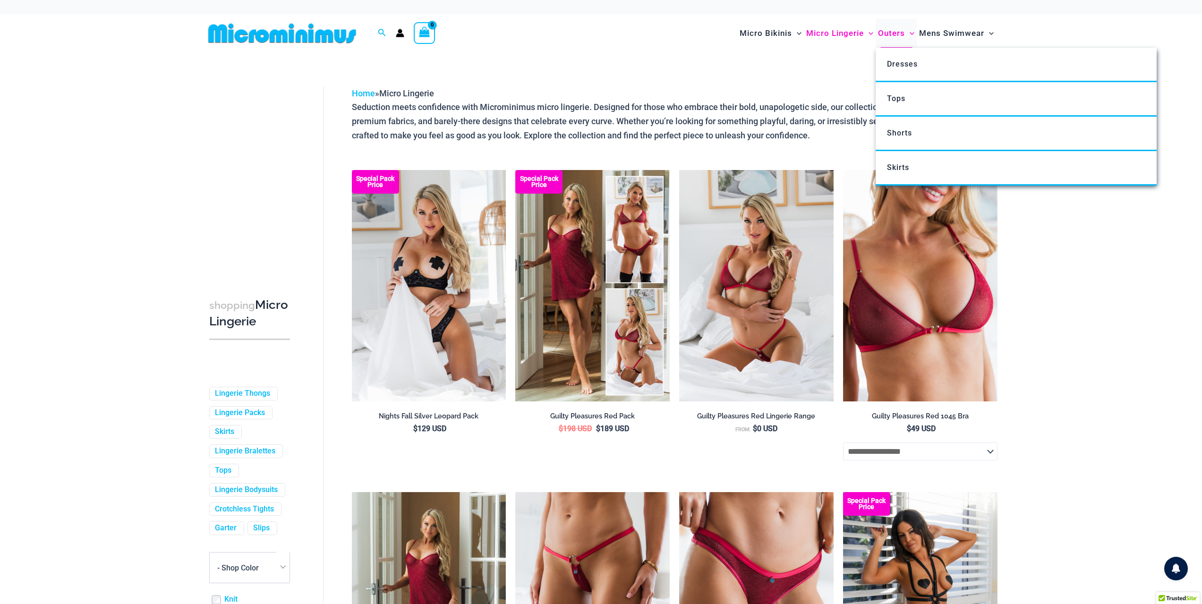
click at [892, 32] on span "Outers" at bounding box center [891, 33] width 27 height 24
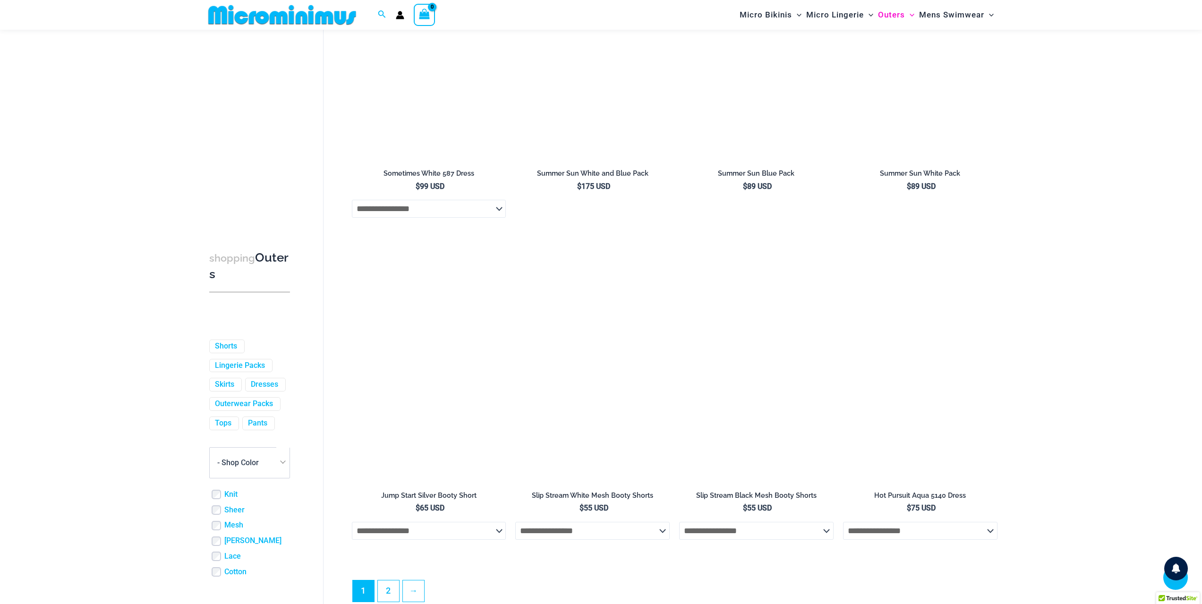
scroll to position [2308, 0]
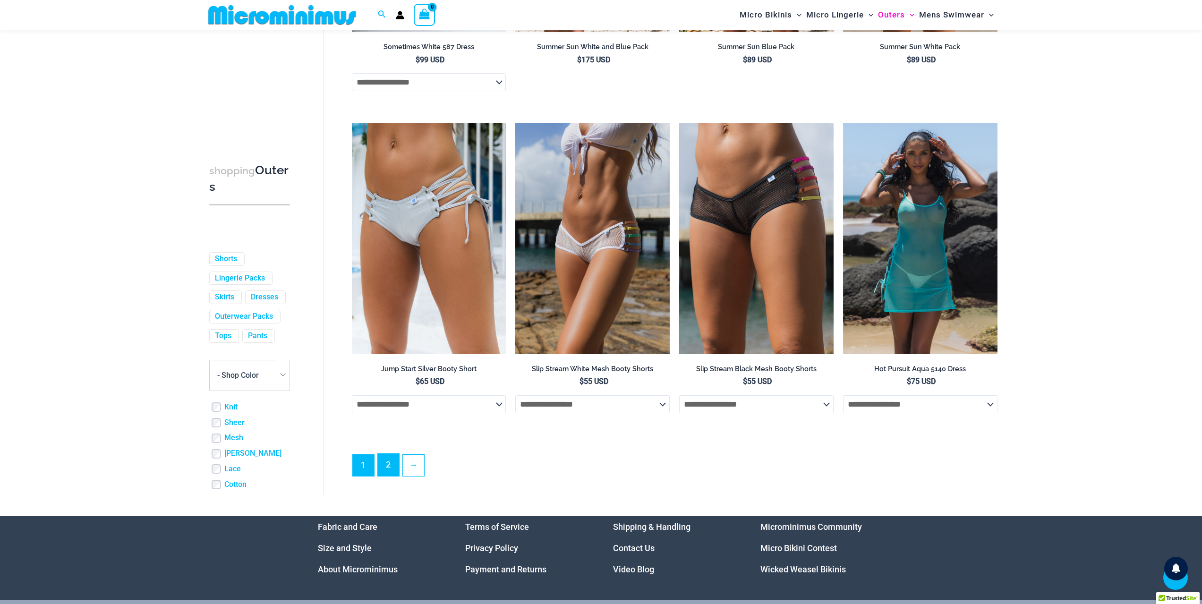
click at [391, 476] on link "2" at bounding box center [388, 465] width 21 height 22
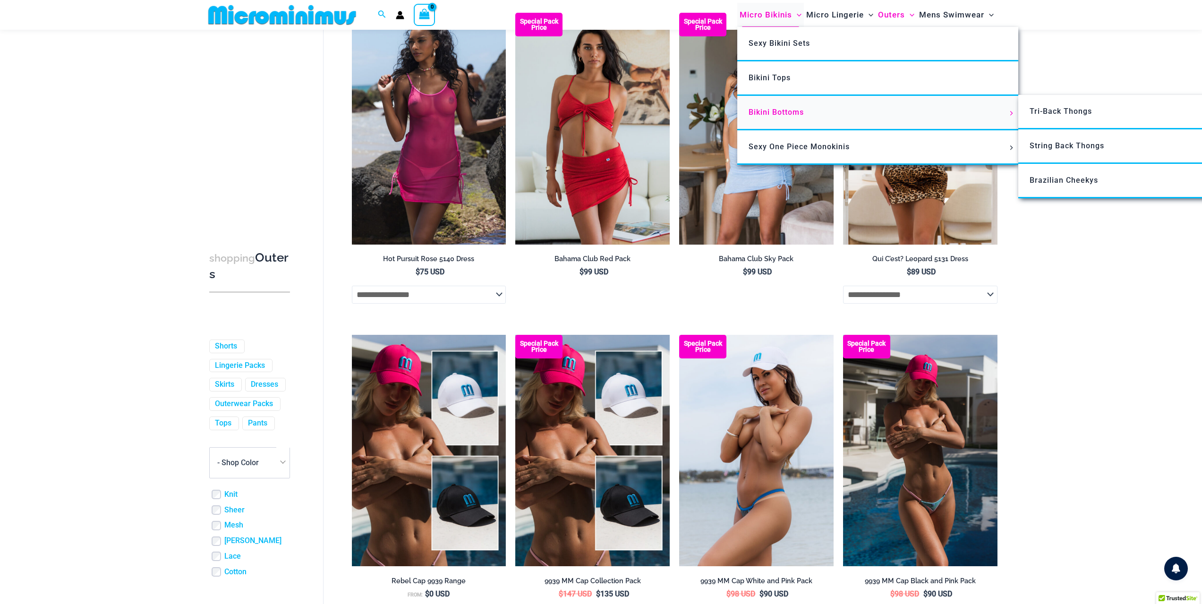
scroll to position [88, 0]
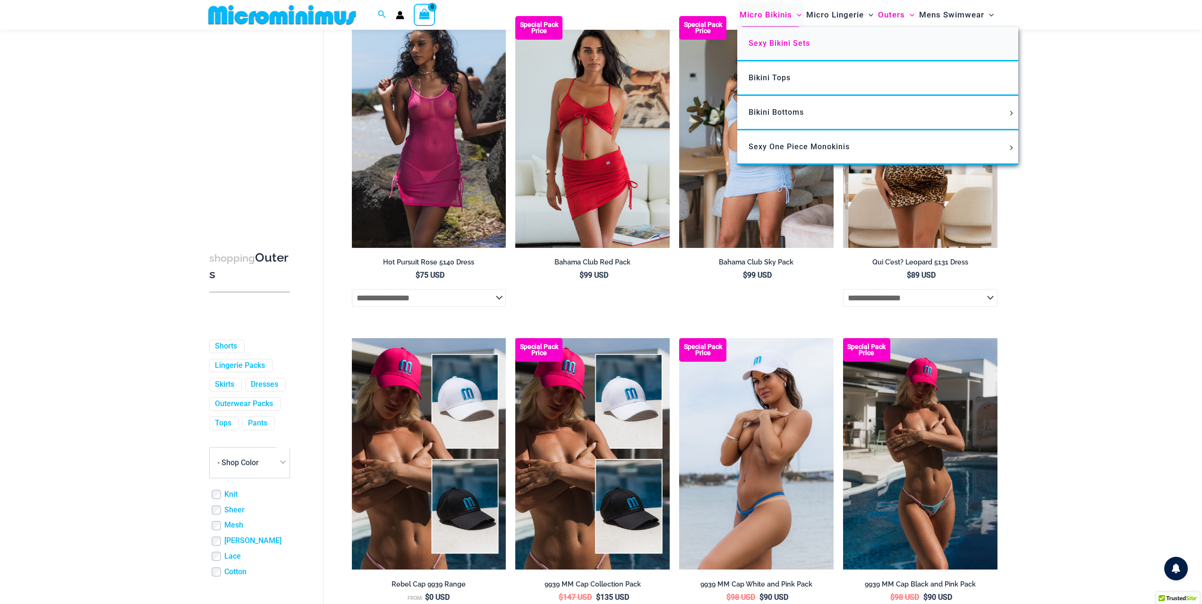
click at [782, 51] on link "Sexy Bikini Sets" at bounding box center [877, 44] width 281 height 34
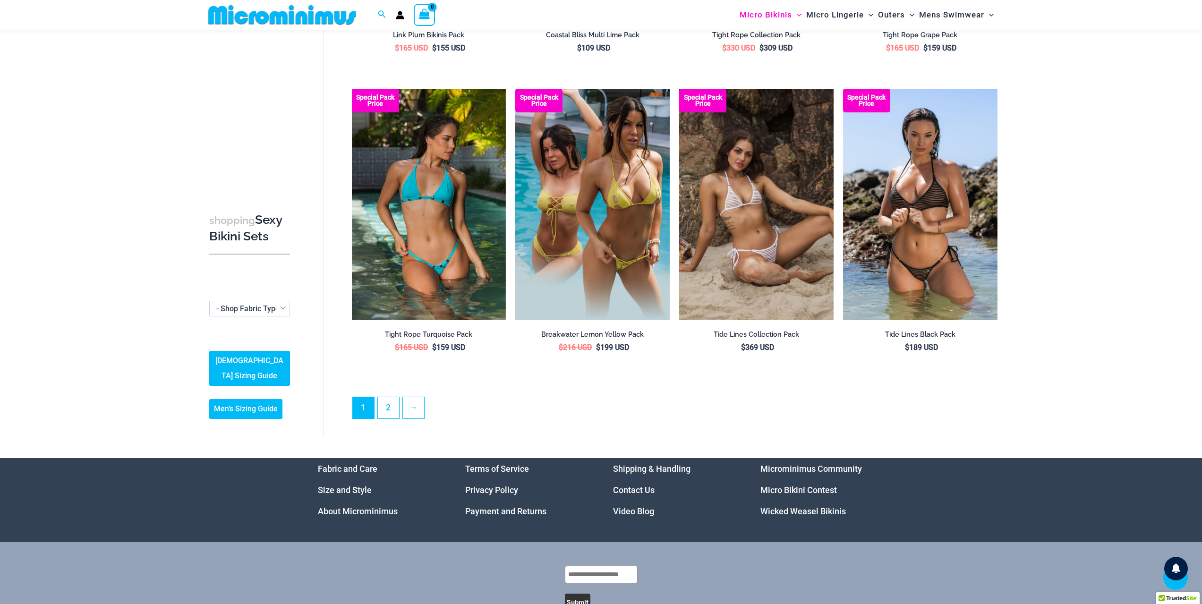
scroll to position [2119, 0]
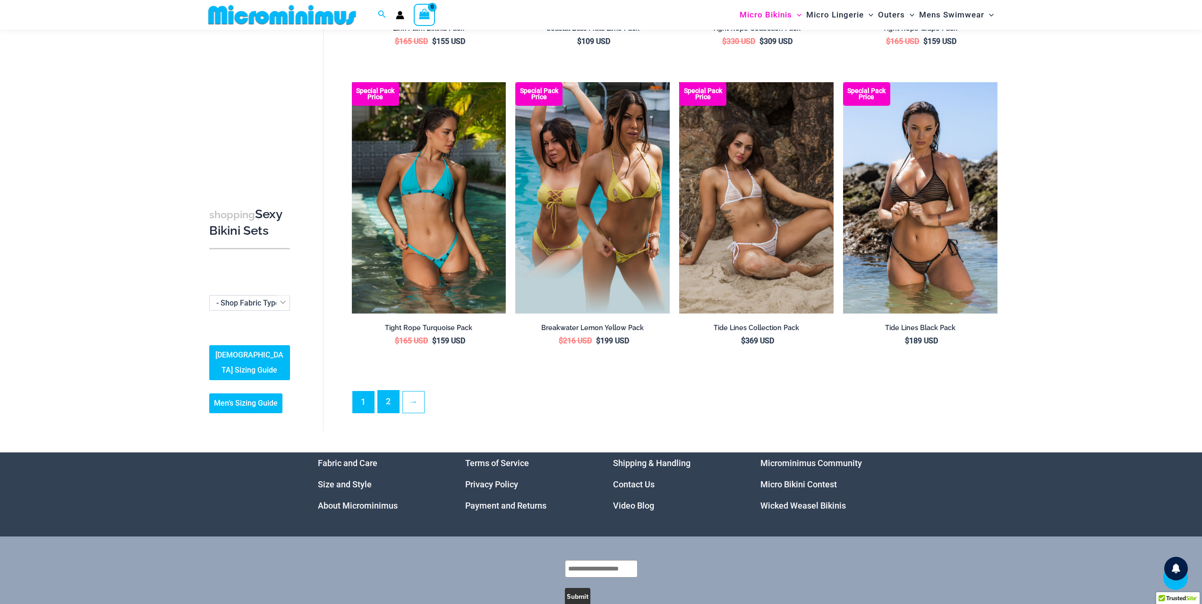
click at [383, 395] on link "2" at bounding box center [388, 402] width 21 height 22
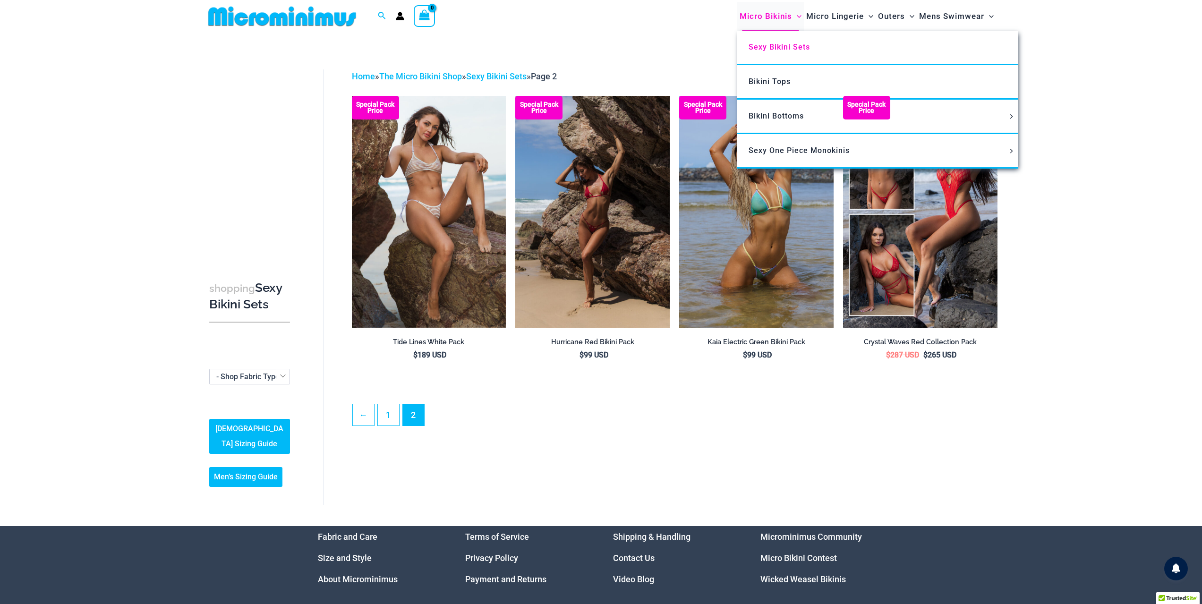
scroll to position [41, 0]
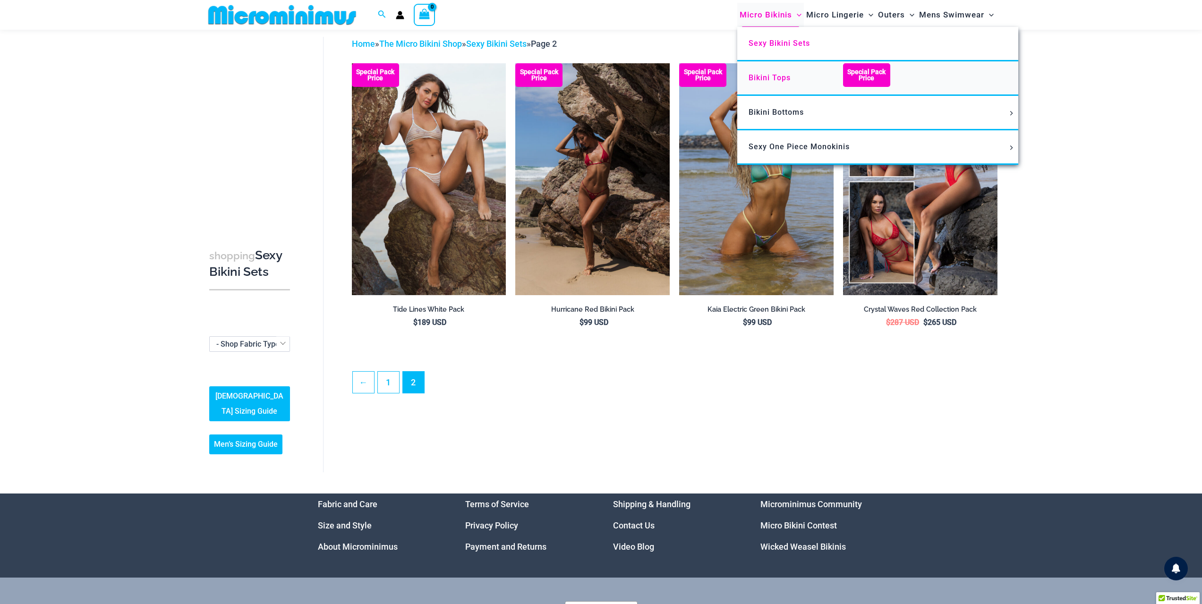
click at [778, 81] on span "Bikini Tops" at bounding box center [770, 77] width 42 height 9
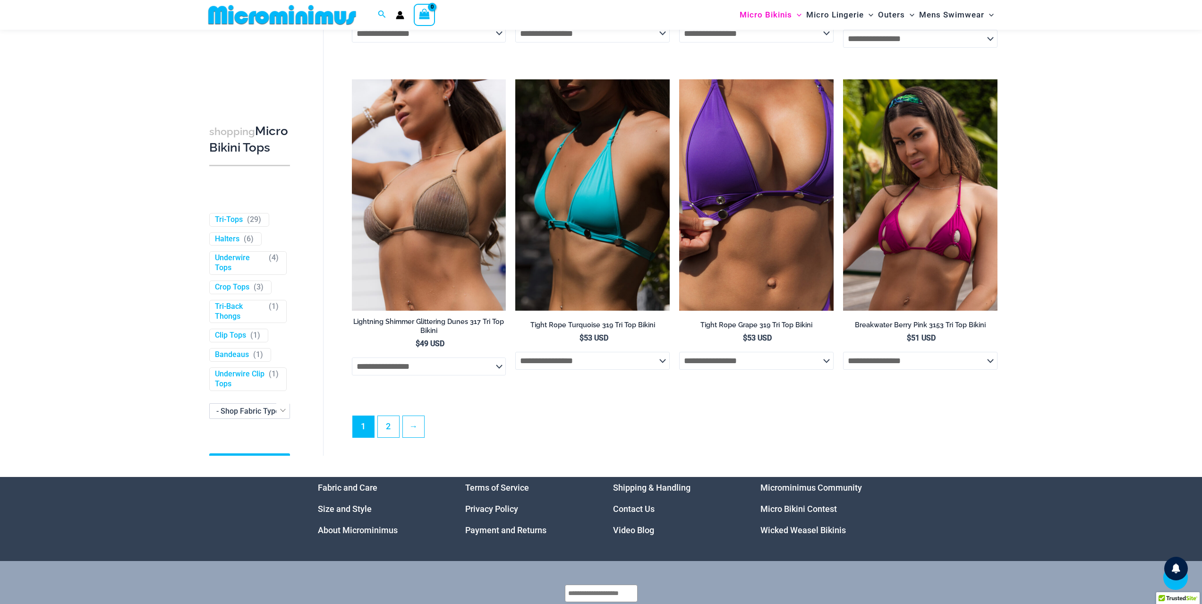
scroll to position [2670, 0]
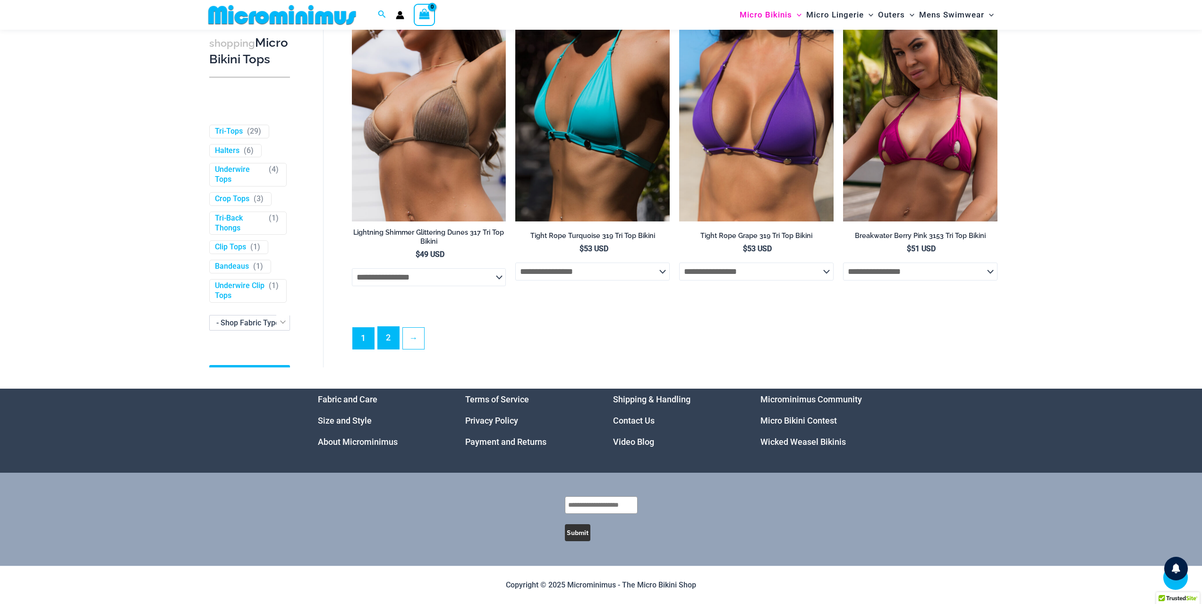
click at [395, 332] on link "2" at bounding box center [388, 338] width 21 height 22
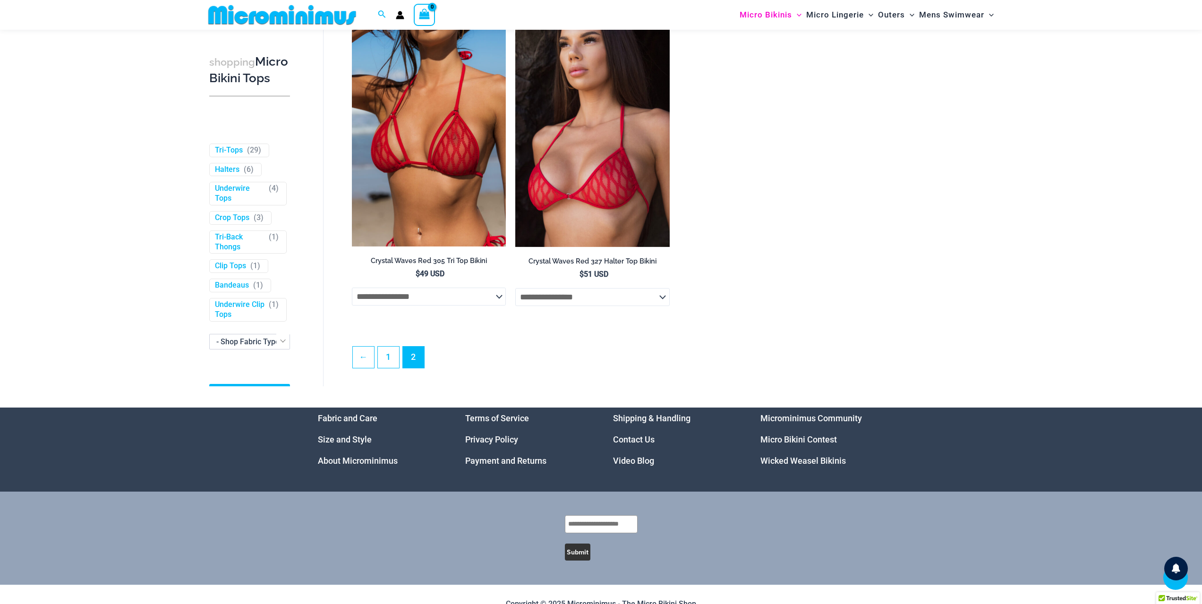
scroll to position [1099, 0]
